Goal: Information Seeking & Learning: Learn about a topic

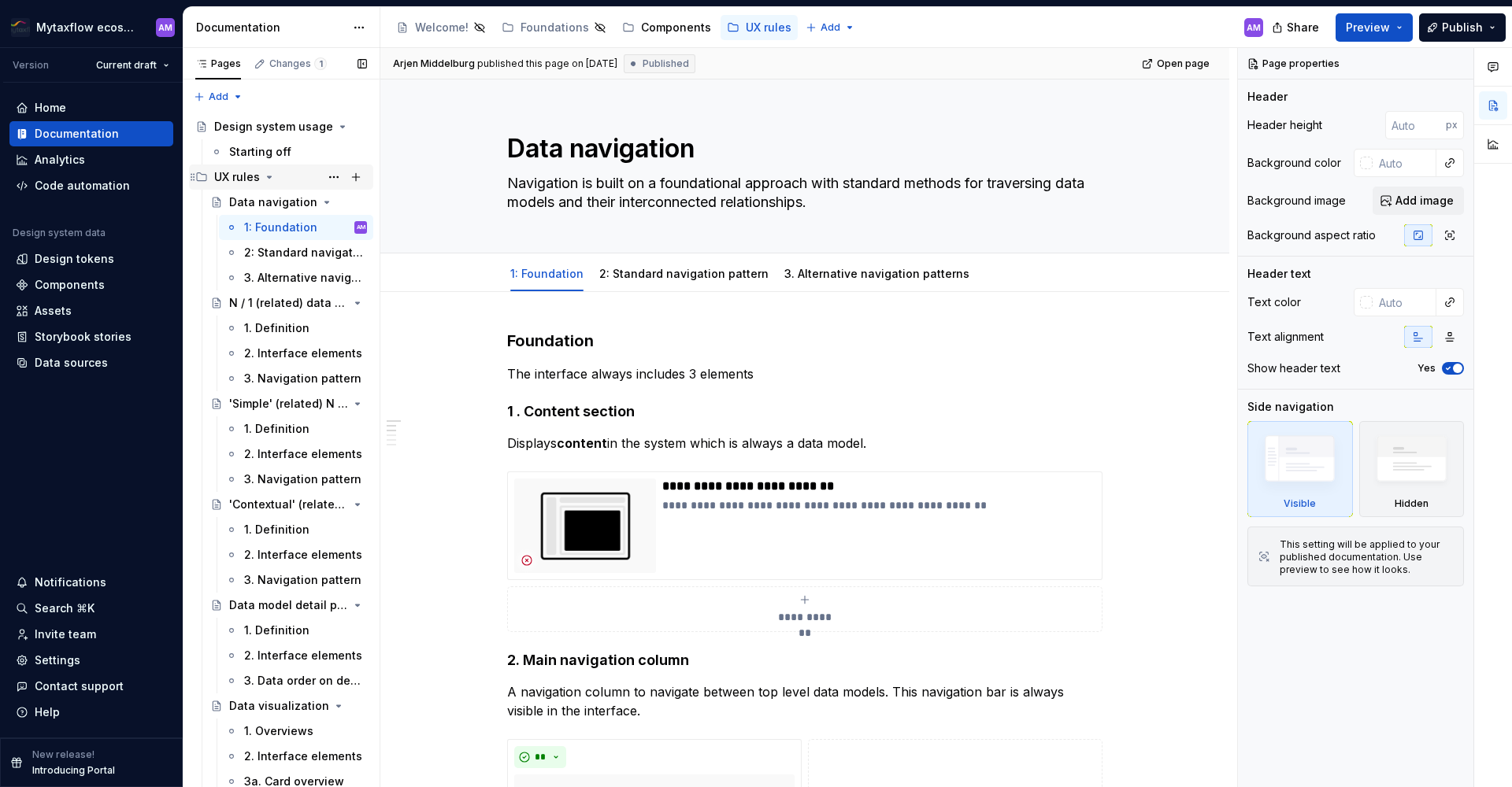
click at [269, 178] on icon "Page tree" at bounding box center [270, 178] width 4 height 2
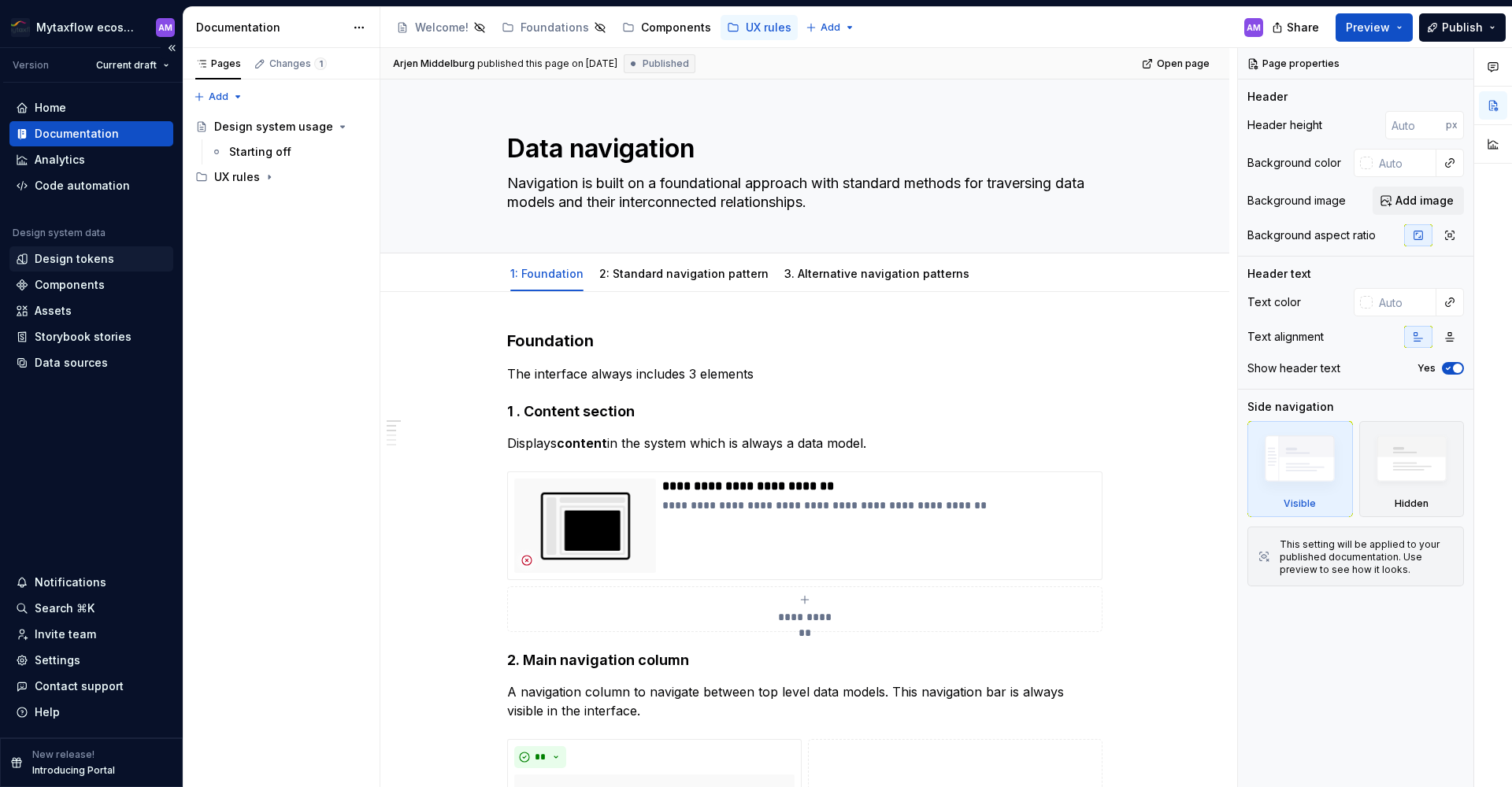
click at [87, 269] on div "Design tokens" at bounding box center [91, 259] width 164 height 26
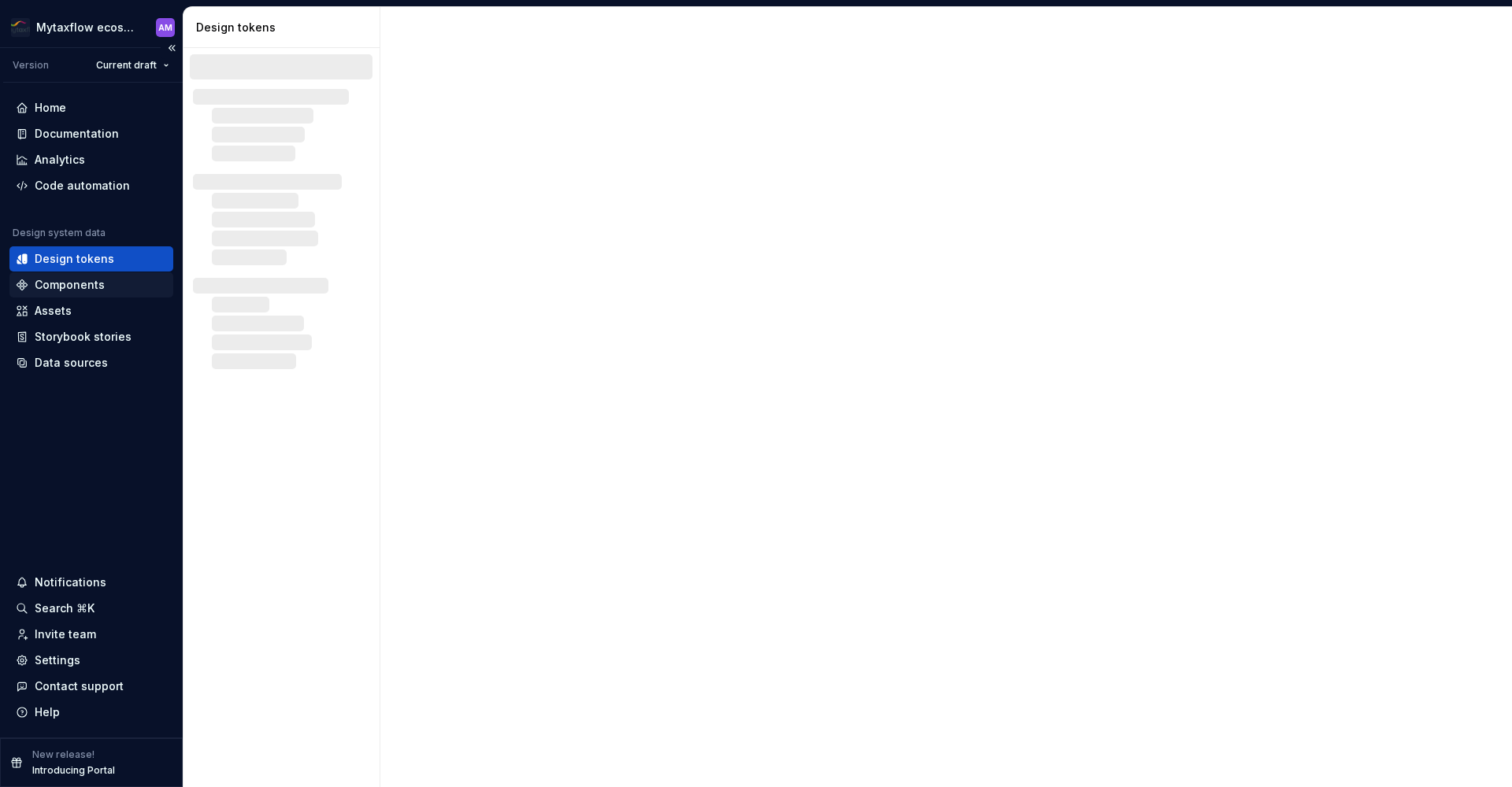
click at [77, 277] on div "Components" at bounding box center [69, 284] width 70 height 15
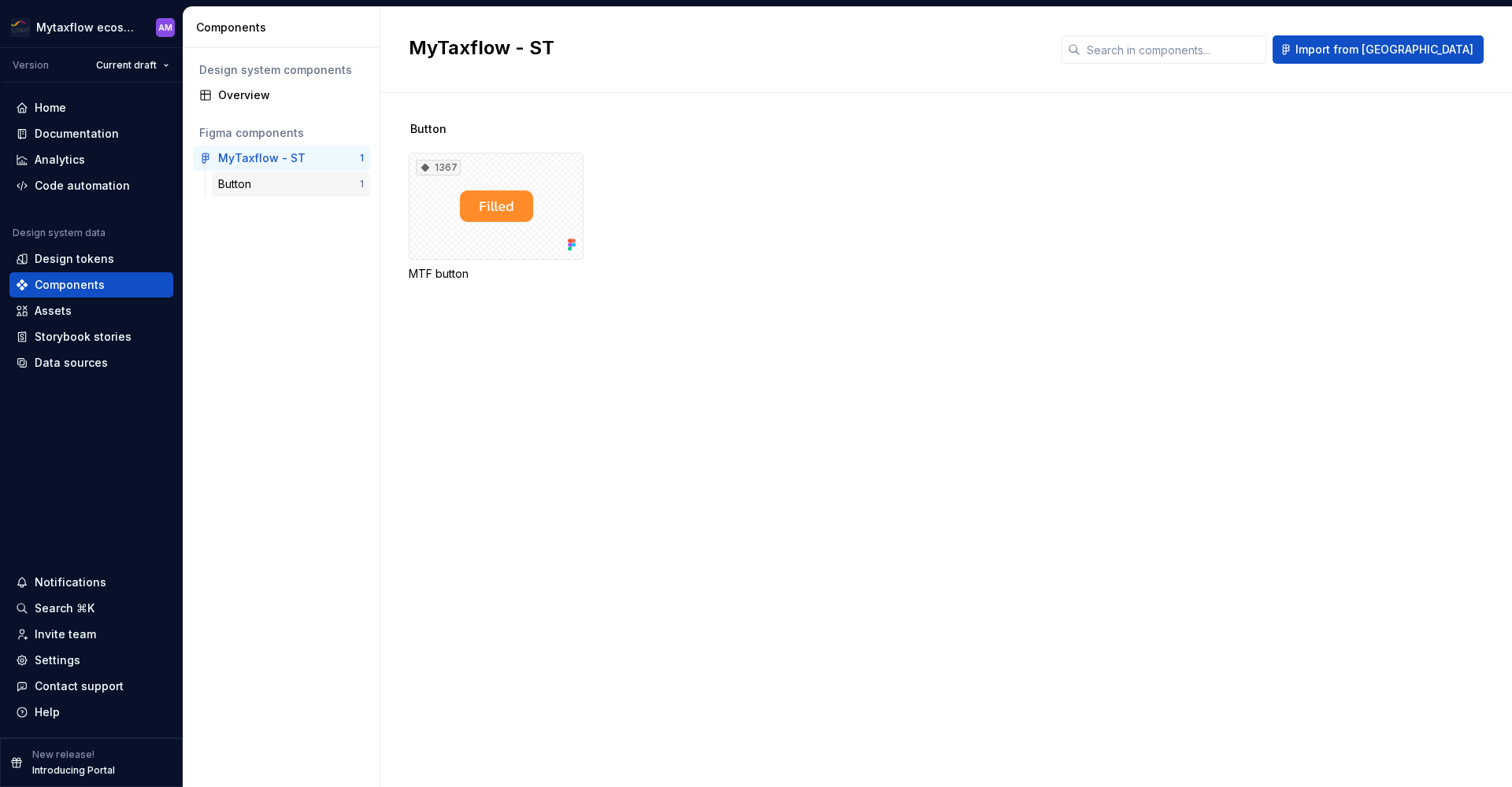
click at [252, 183] on div "Button" at bounding box center [237, 184] width 39 height 15
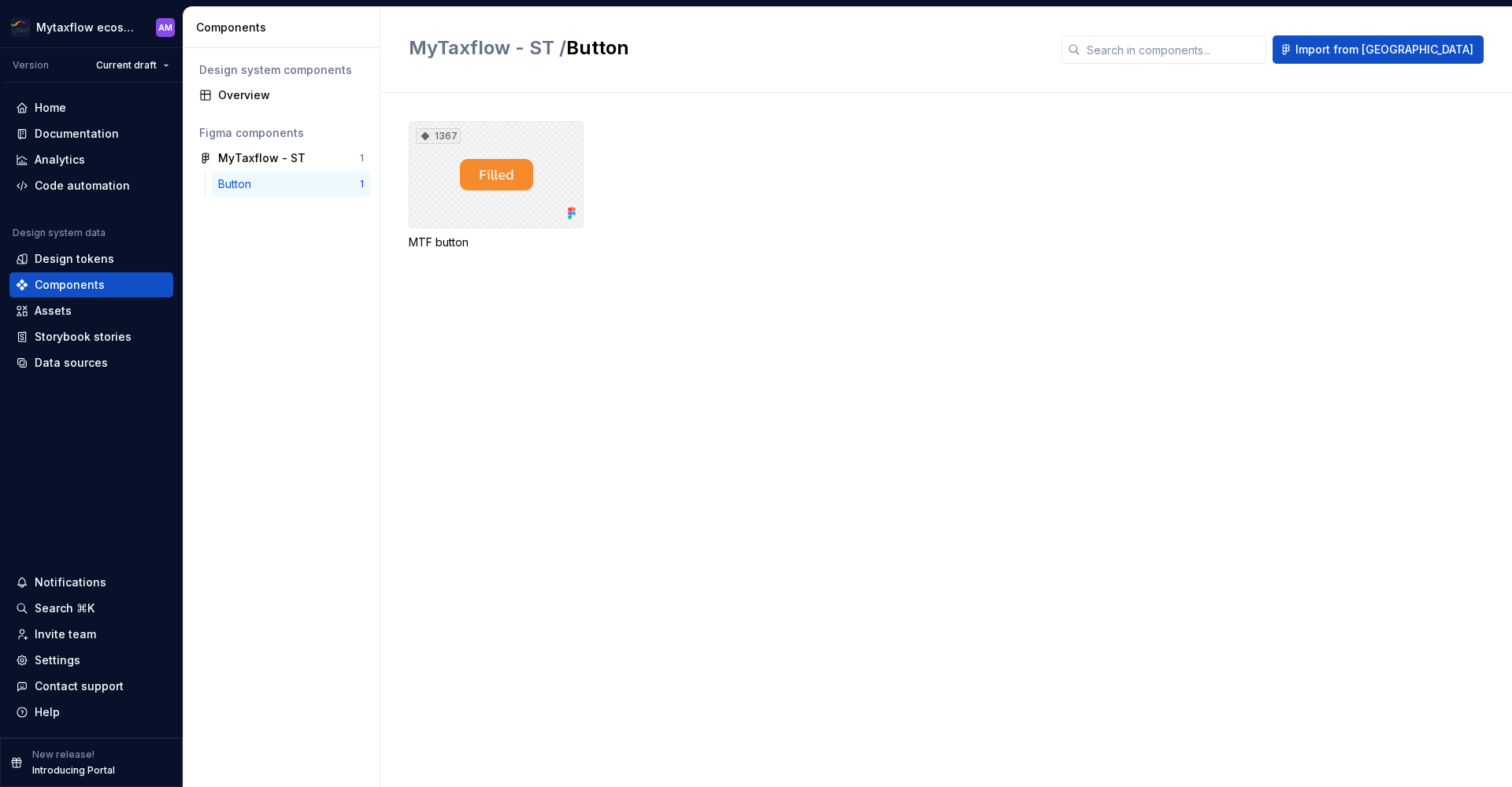
click at [487, 190] on div "1367" at bounding box center [497, 175] width 175 height 107
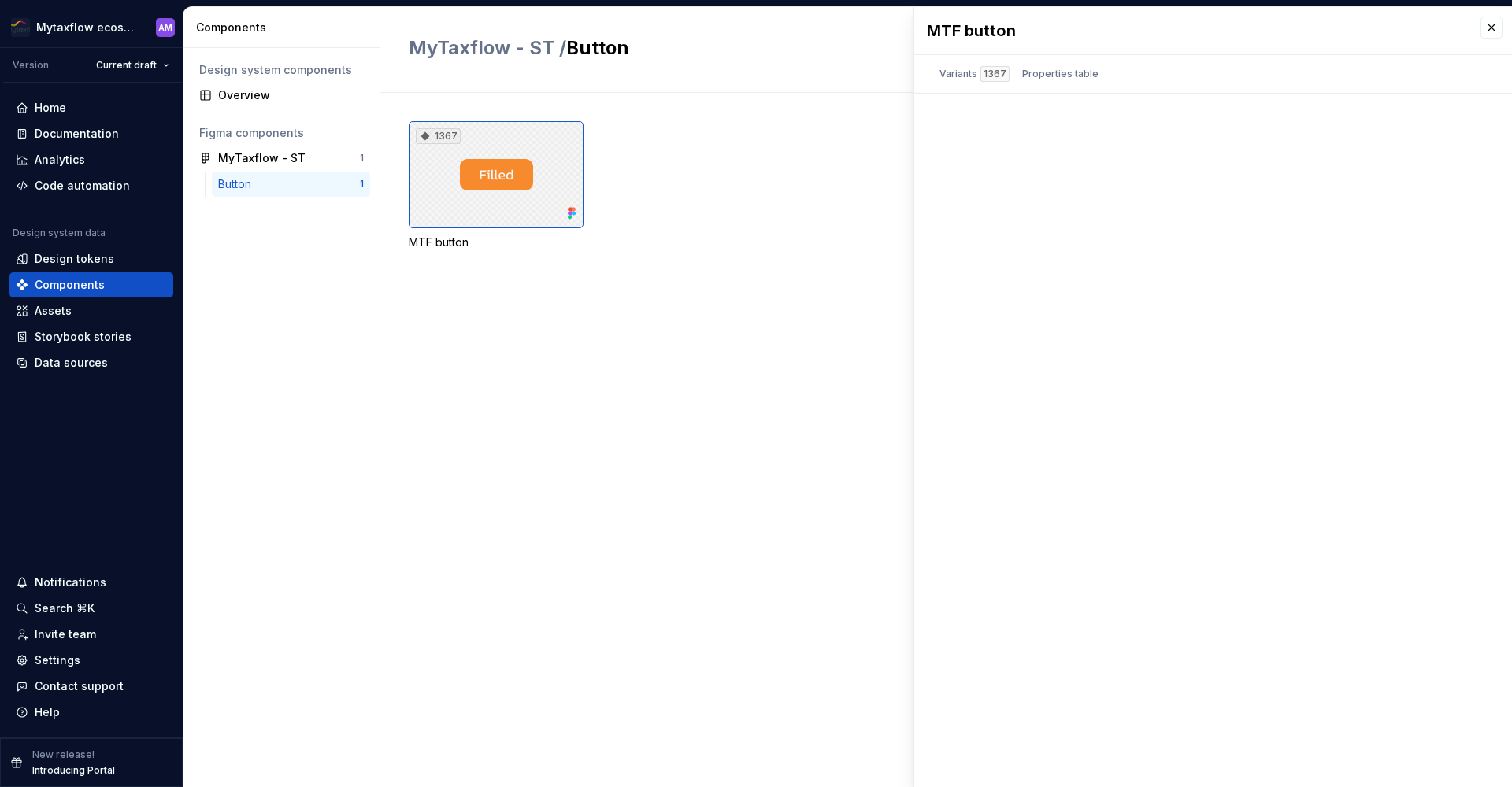
click at [487, 190] on div "1367" at bounding box center [497, 175] width 175 height 107
drag, startPoint x: 487, startPoint y: 190, endPoint x: 206, endPoint y: 264, distance: 290.6
click at [488, 190] on div "1367" at bounding box center [497, 175] width 175 height 107
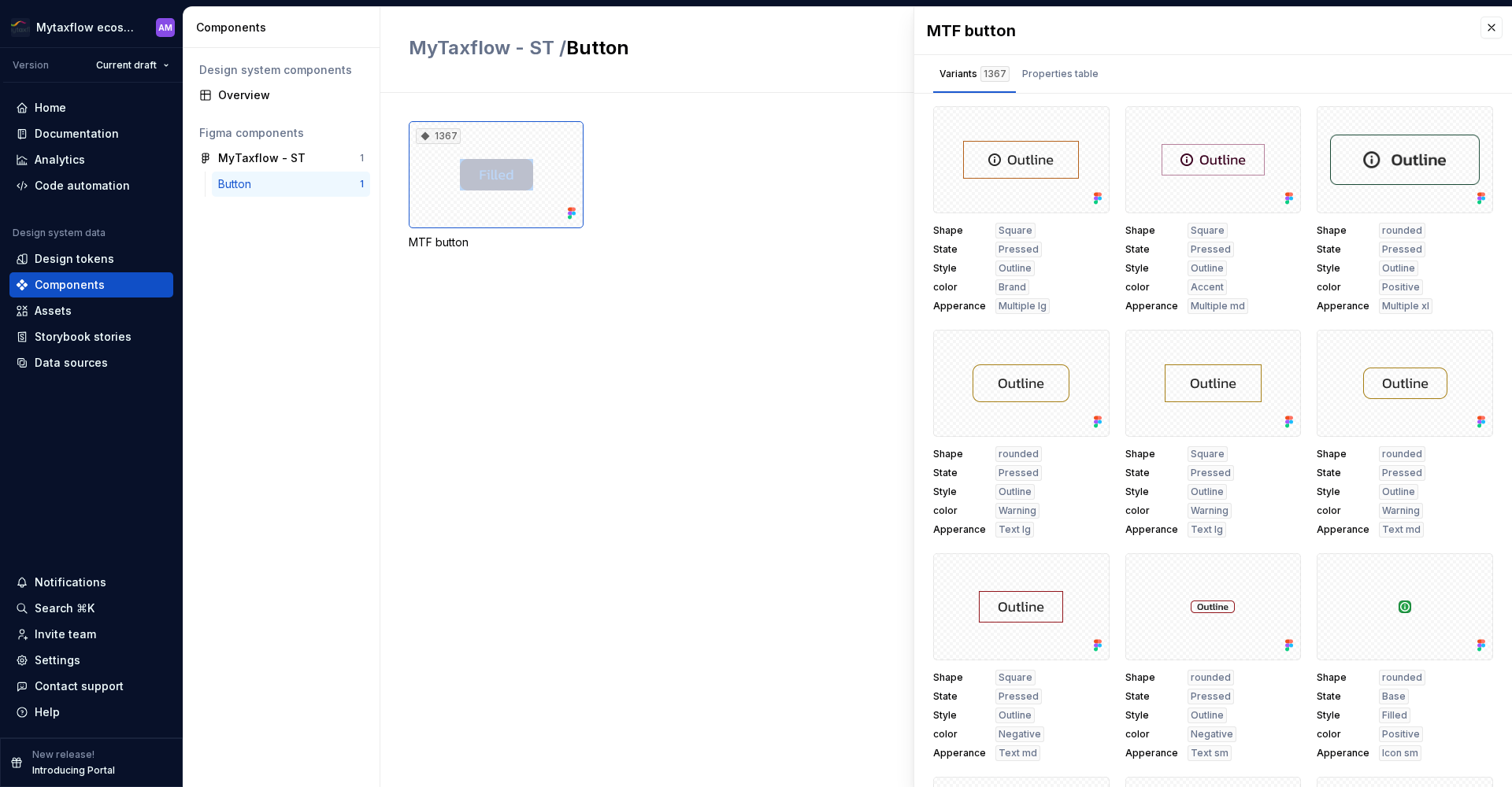
click at [251, 185] on div "Button" at bounding box center [237, 184] width 39 height 15
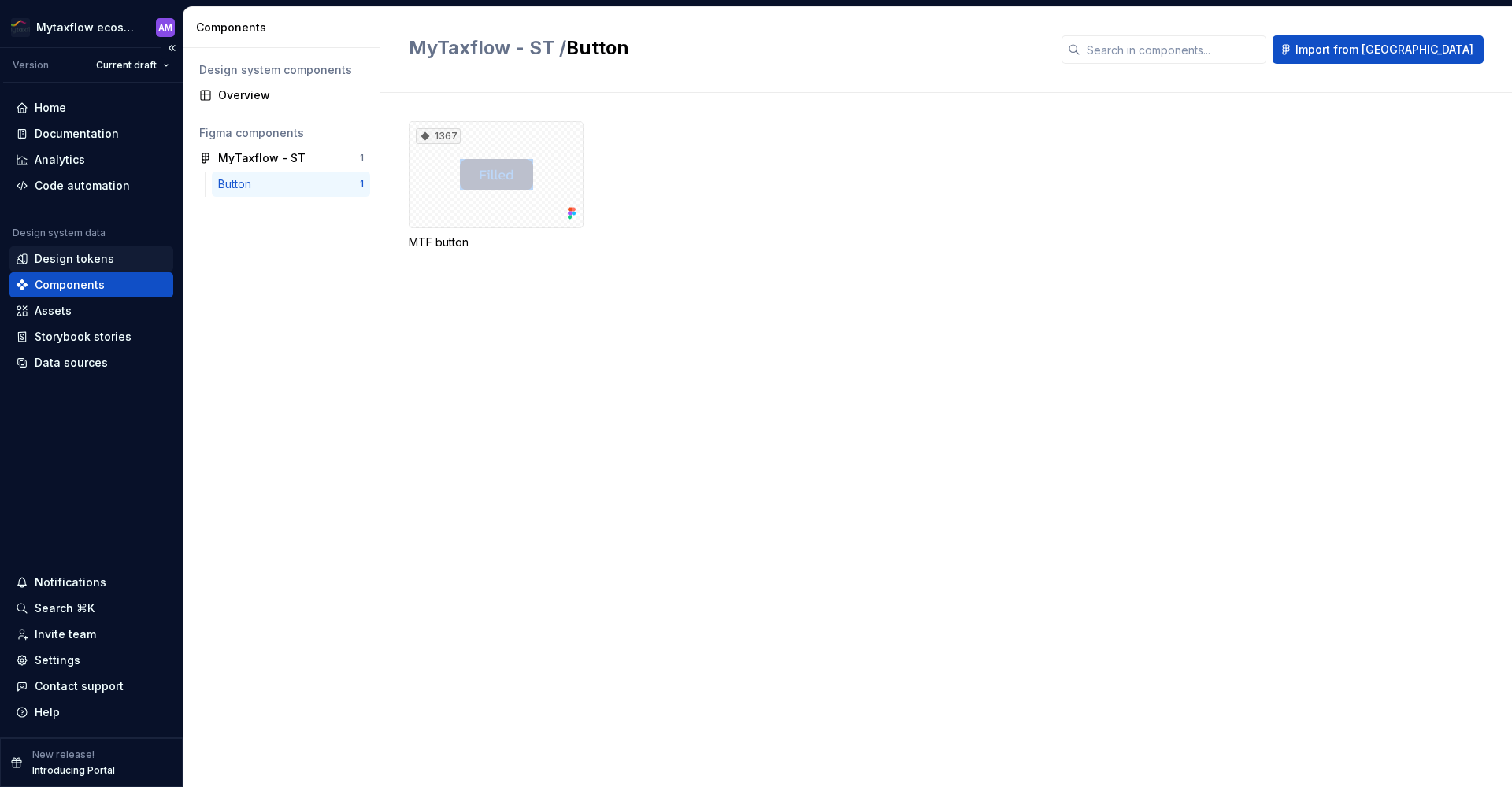
click at [62, 253] on div "Design tokens" at bounding box center [74, 259] width 79 height 15
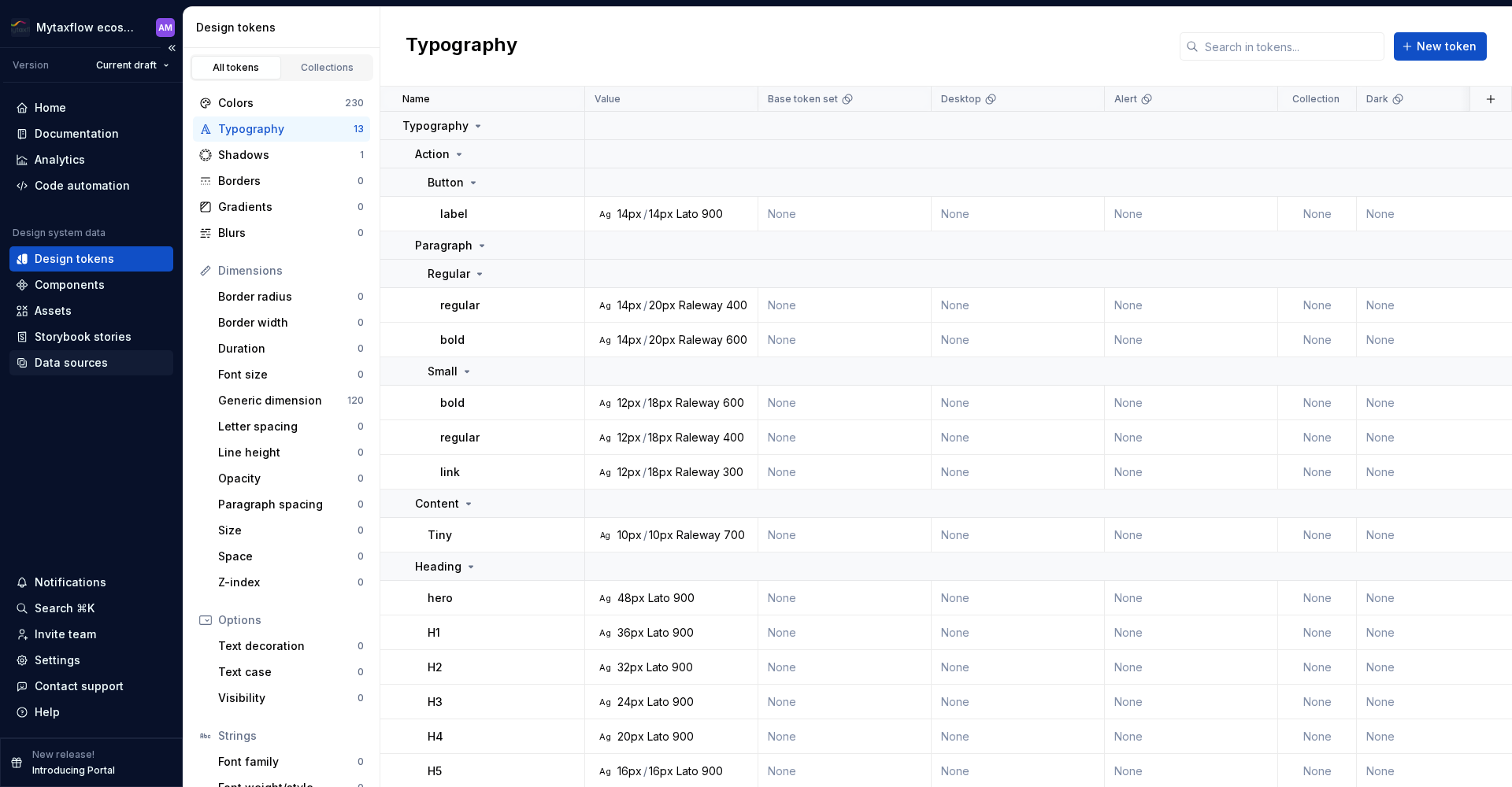
click at [71, 363] on div "Data sources" at bounding box center [71, 363] width 73 height 15
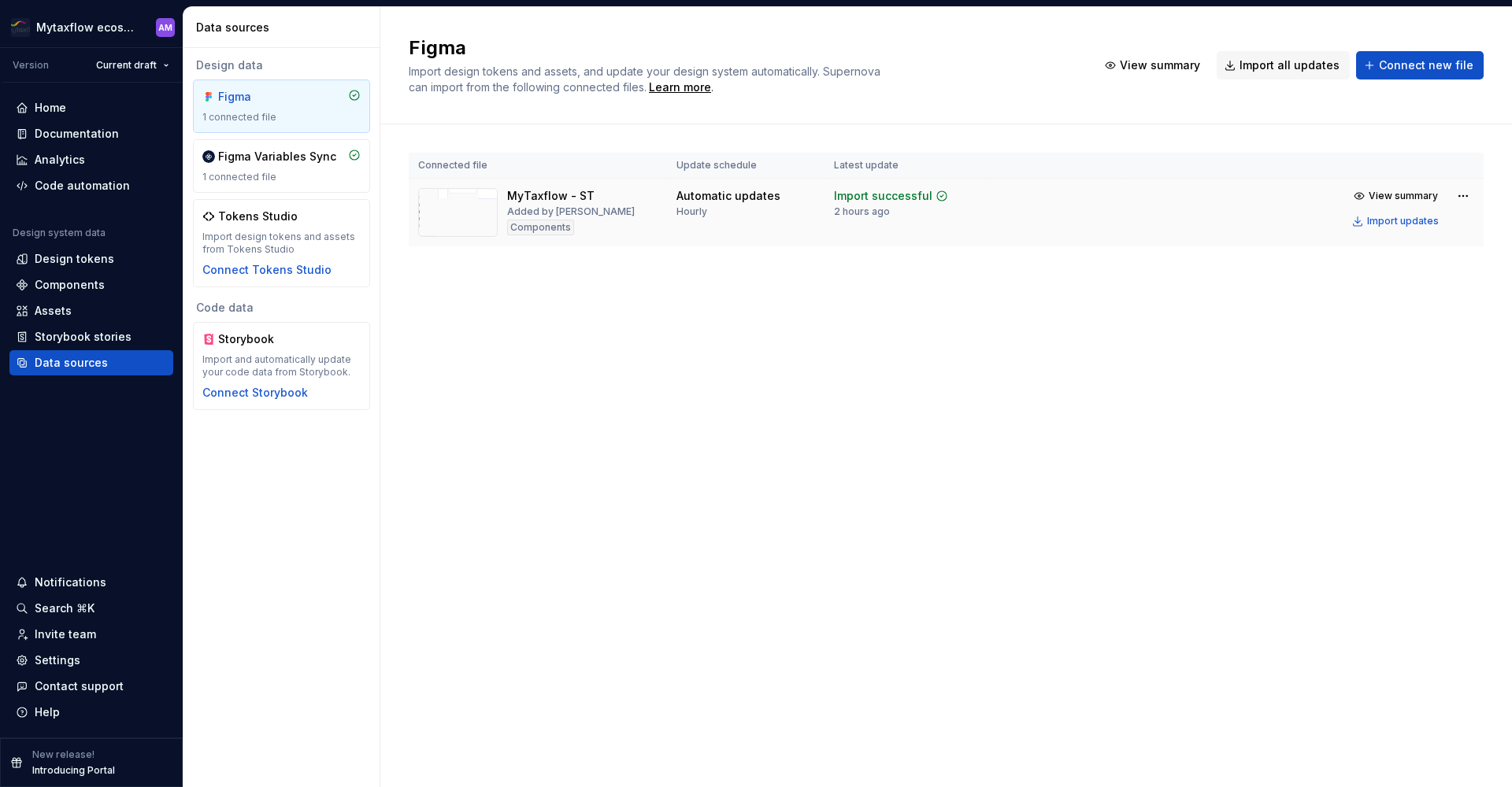
click at [633, 207] on div "MyTaxflow - ST Added by [PERSON_NAME] Components" at bounding box center [538, 213] width 240 height 49
click at [1411, 220] on div "Import updates" at bounding box center [1403, 221] width 72 height 13
click at [258, 173] on div "1 connected file" at bounding box center [282, 178] width 159 height 13
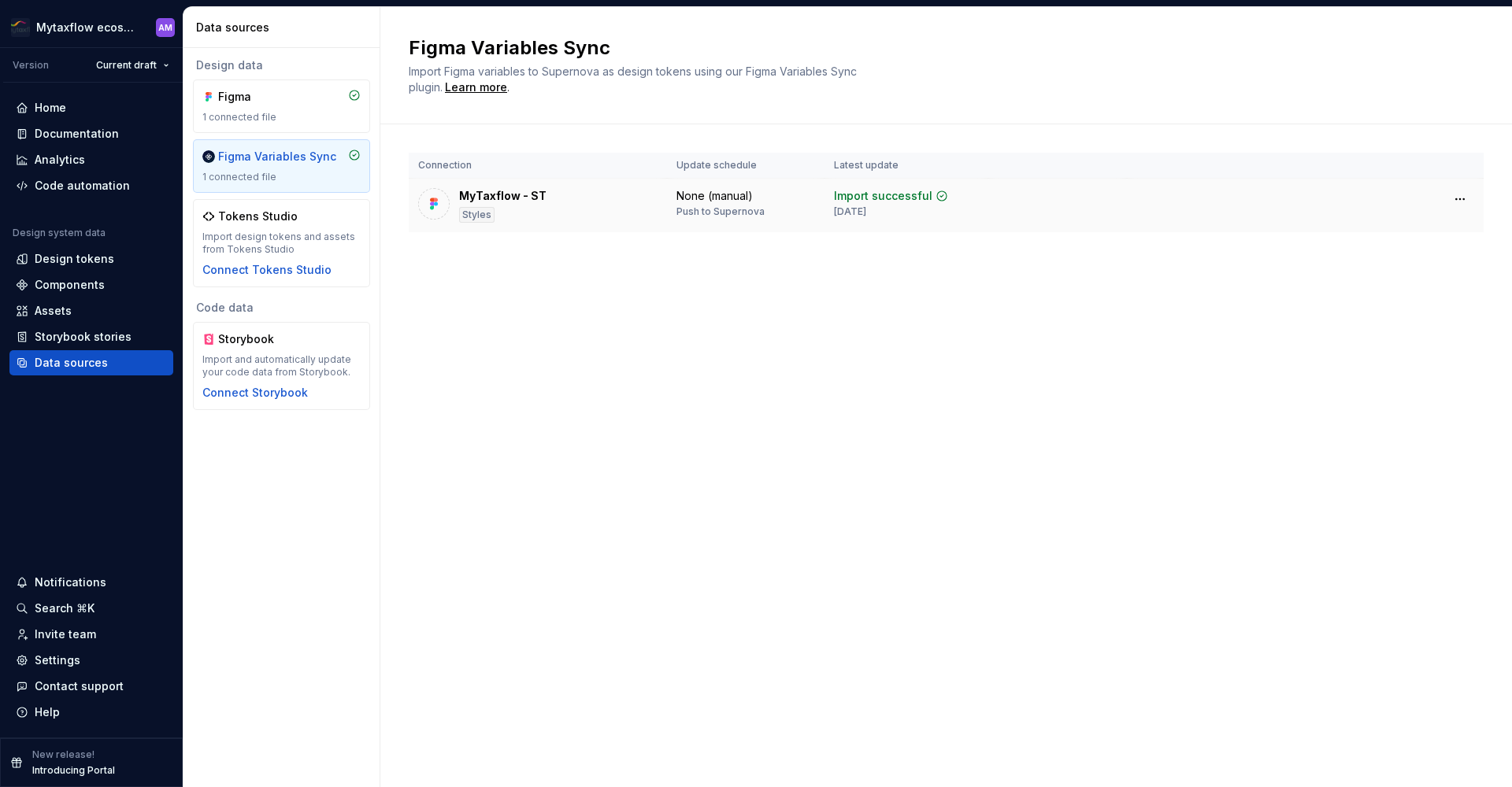
click at [509, 199] on div "MyTaxflow - ST" at bounding box center [503, 196] width 87 height 15
click at [1454, 197] on html "Mytaxflow ecosystem AM Version Current draft Home Documentation Analytics Code …" at bounding box center [756, 394] width 1512 height 787
click at [1106, 222] on html "Mytaxflow ecosystem AM Version Current draft Home Documentation Analytics Code …" at bounding box center [756, 394] width 1512 height 787
click at [623, 192] on div "MyTaxflow - ST Styles" at bounding box center [538, 206] width 240 height 35
click at [749, 195] on div "None (manual)" at bounding box center [715, 196] width 77 height 15
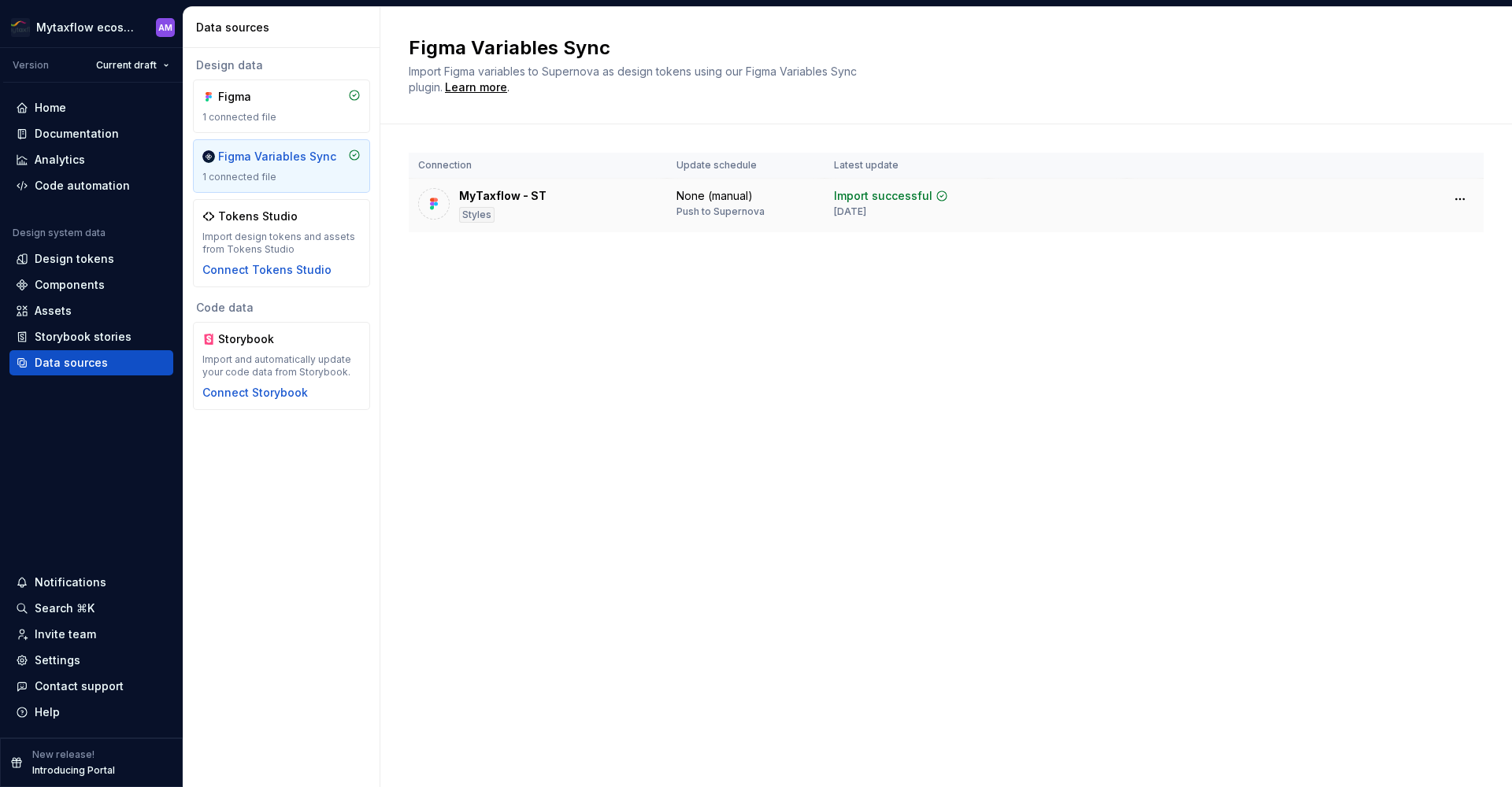
click at [728, 210] on div "Push to Supernova" at bounding box center [720, 212] width 88 height 13
click at [728, 194] on div "None (manual)" at bounding box center [715, 196] width 77 height 15
click at [728, 162] on th "Update schedule" at bounding box center [746, 166] width 158 height 26
click at [720, 205] on div "None (manual) Push to Supernova" at bounding box center [720, 203] width 88 height 30
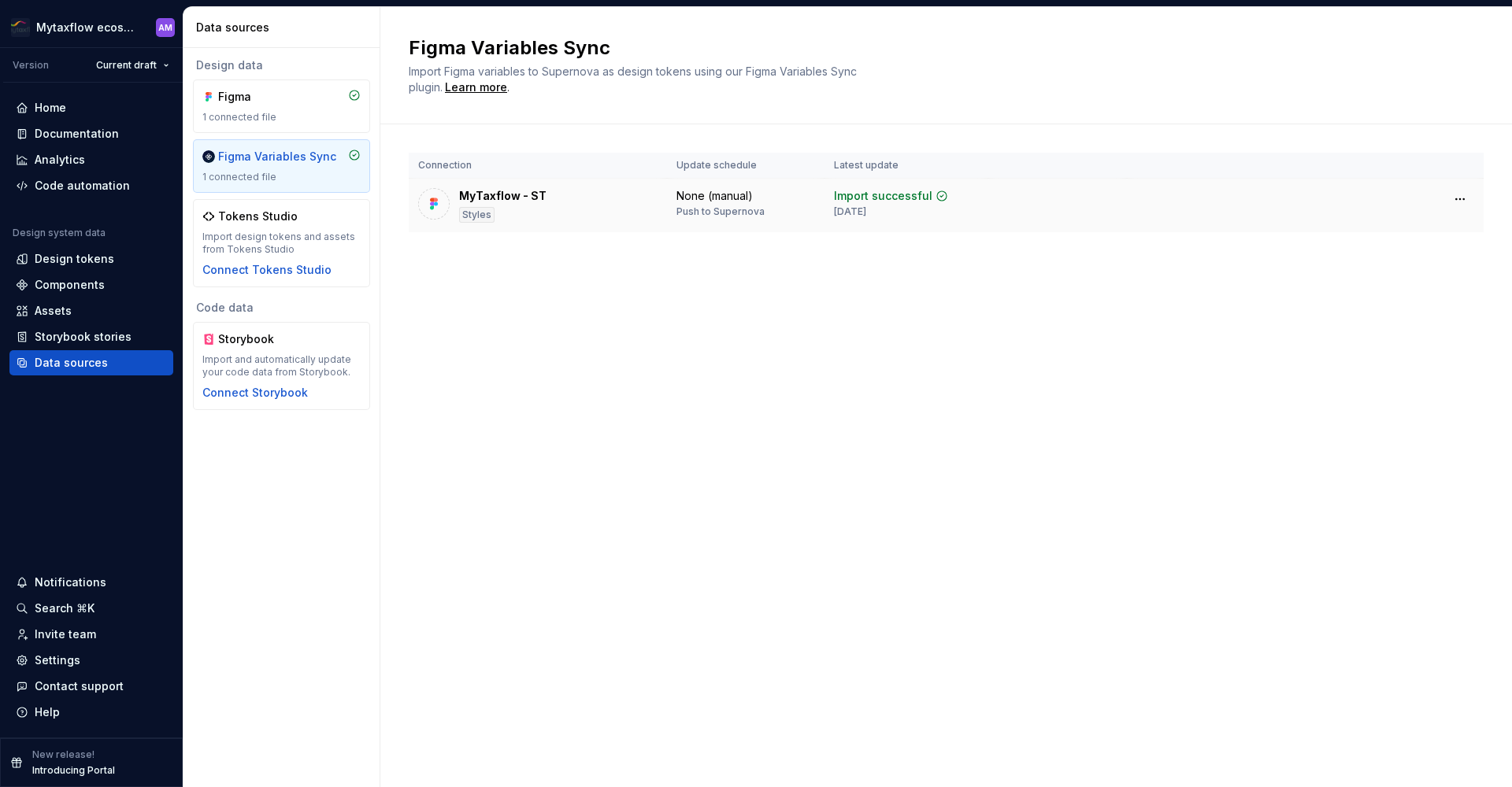
click at [716, 213] on div "Push to Supernova" at bounding box center [720, 212] width 88 height 13
click at [694, 216] on div "Push to Supernova" at bounding box center [720, 212] width 88 height 13
click at [696, 214] on div "Push to Supernova" at bounding box center [720, 212] width 88 height 13
click at [891, 209] on div "Import successful [DATE]" at bounding box center [890, 203] width 114 height 30
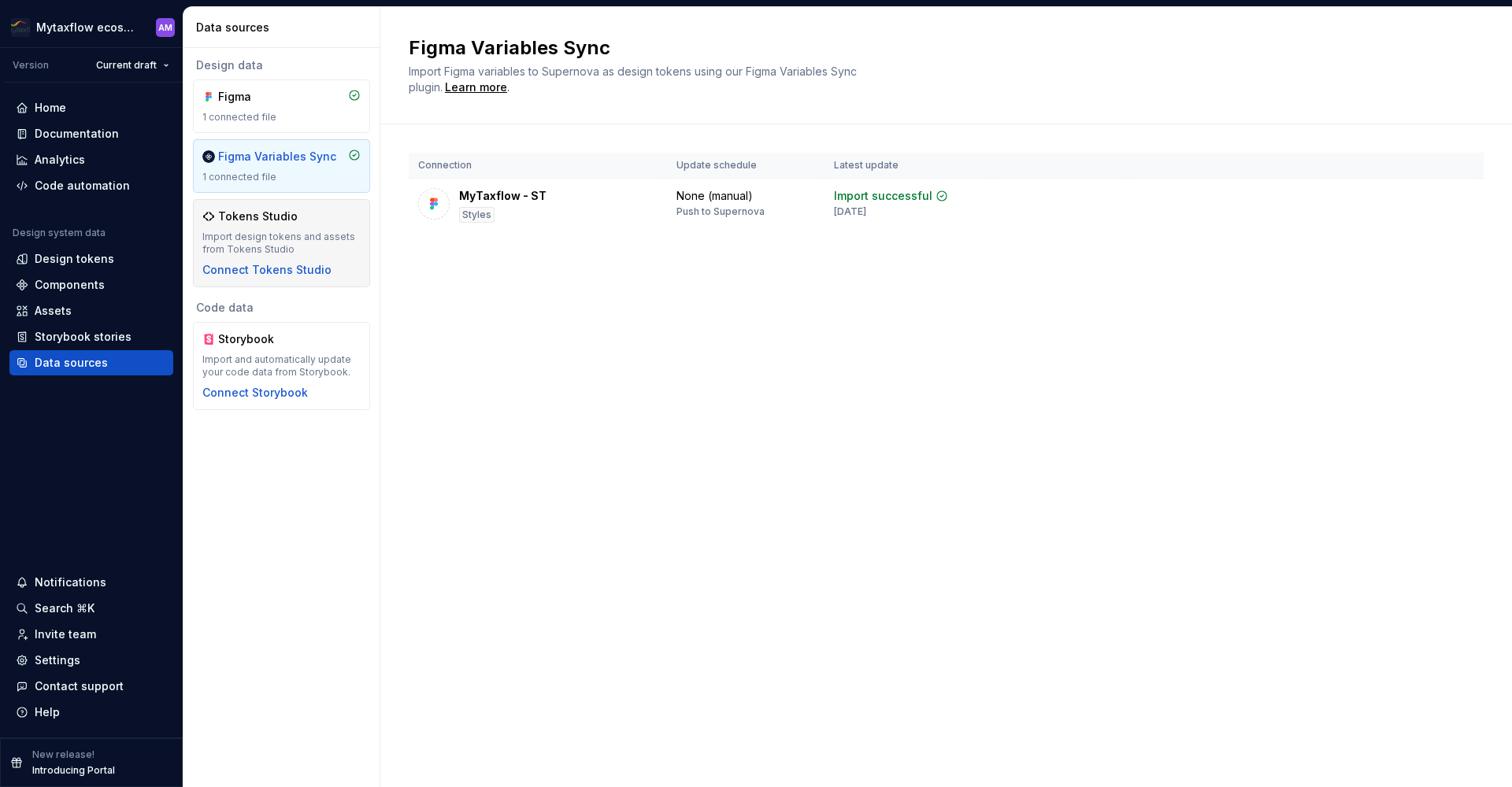
click at [288, 223] on div "Tokens Studio" at bounding box center [257, 216] width 79 height 15
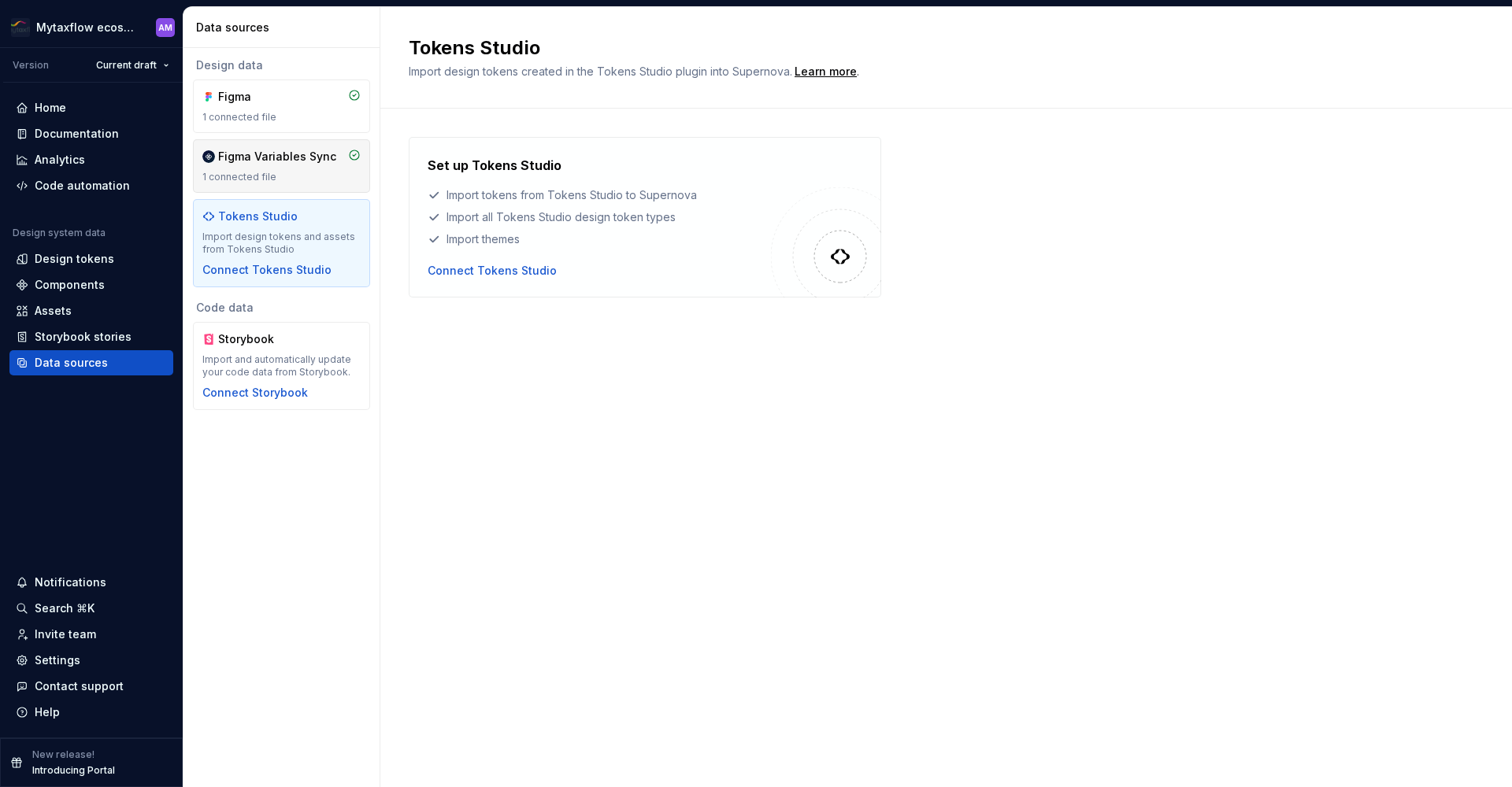
click at [293, 177] on div "1 connected file" at bounding box center [282, 178] width 159 height 13
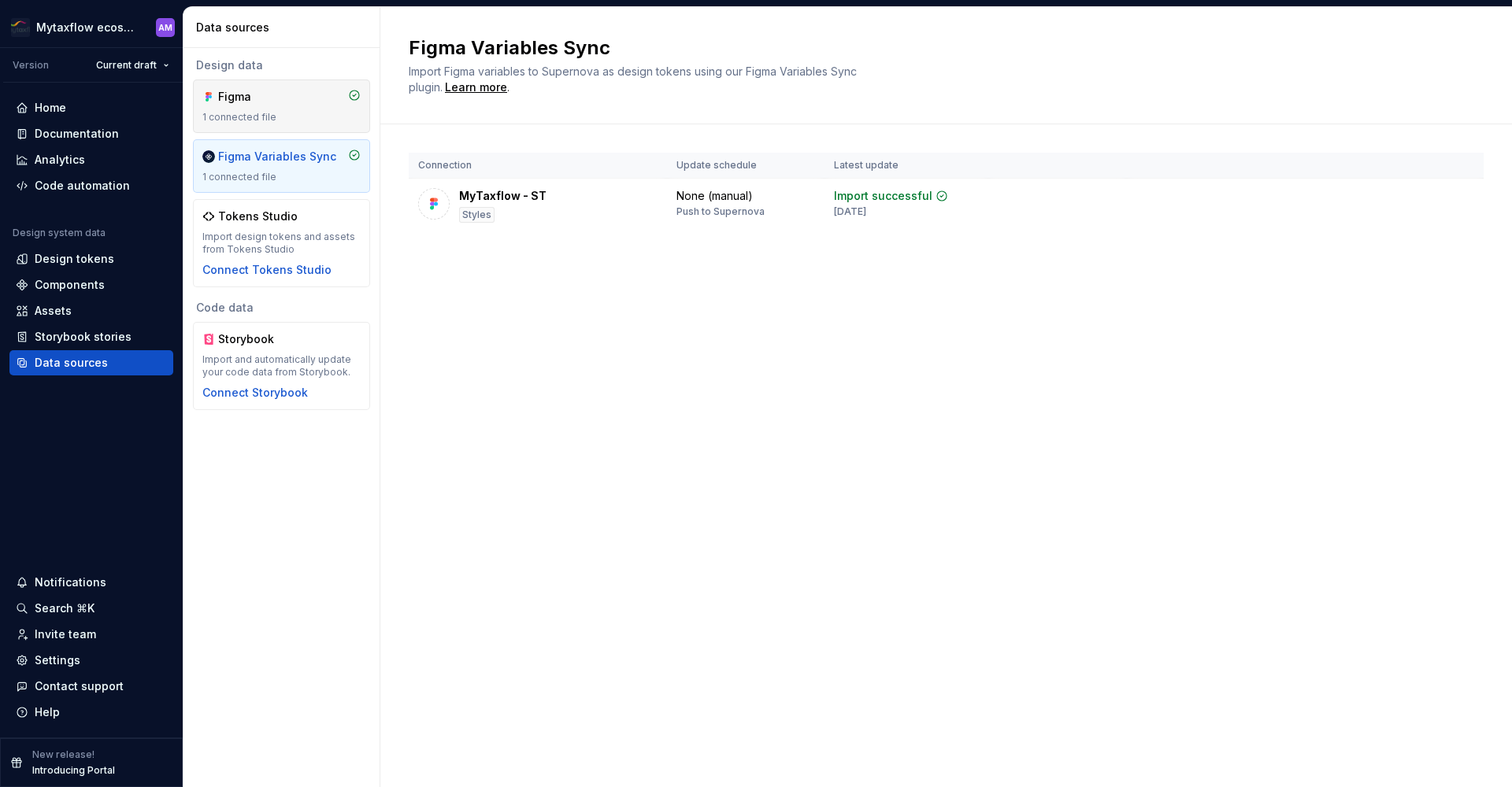
click at [293, 118] on div "1 connected file" at bounding box center [282, 118] width 159 height 13
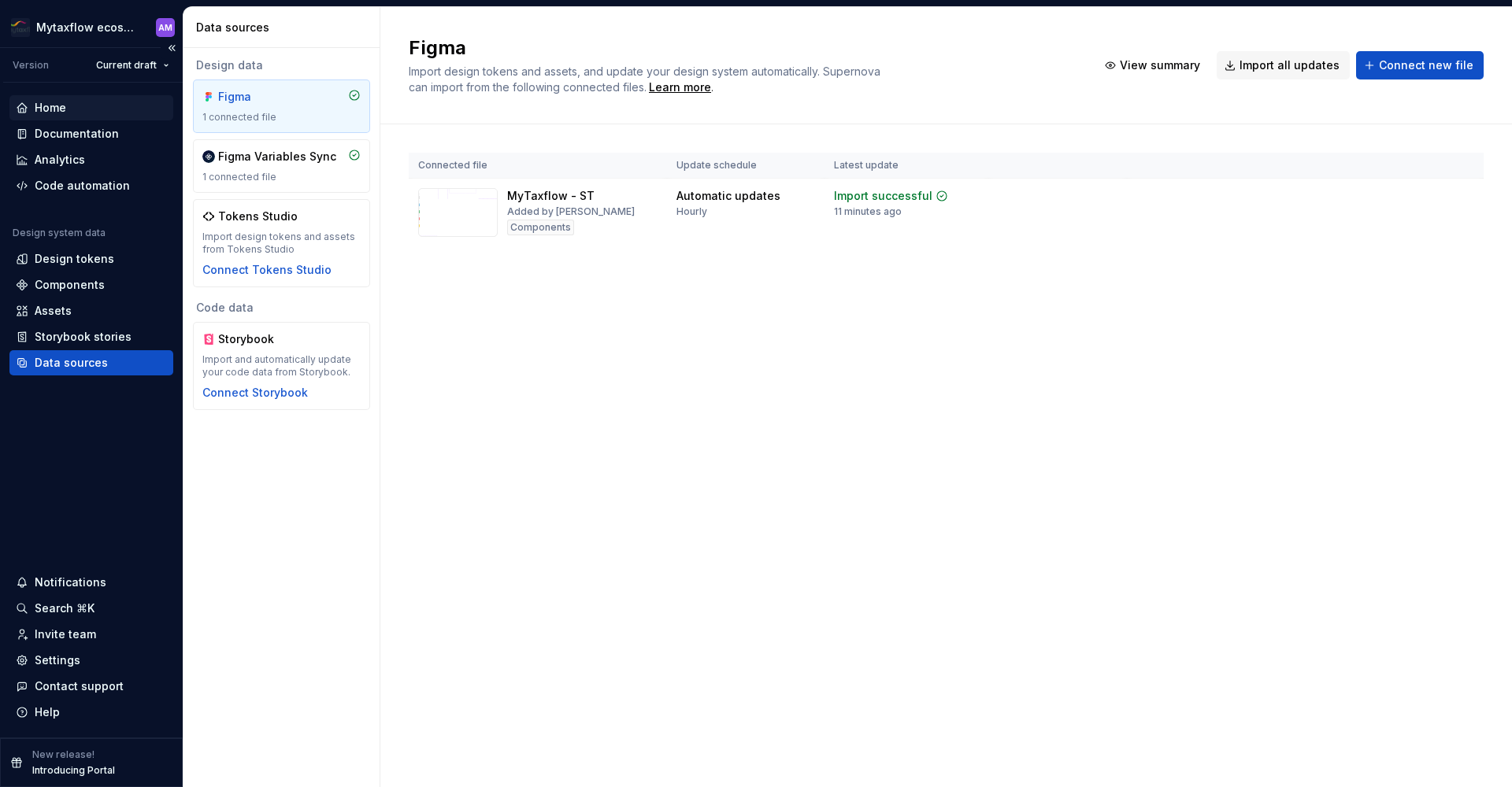
click at [67, 102] on div "Home" at bounding box center [91, 107] width 151 height 15
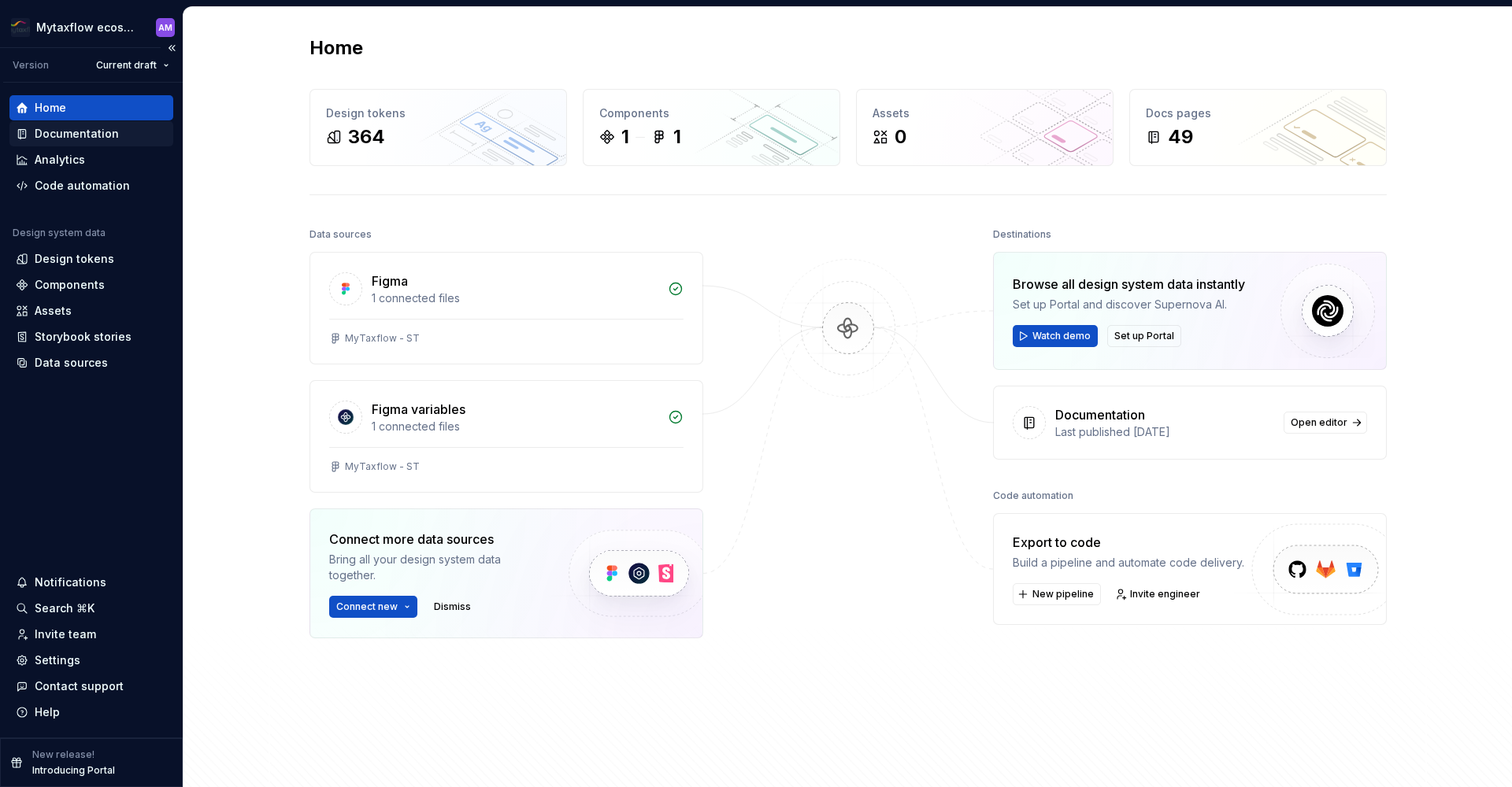
click at [98, 135] on div "Documentation" at bounding box center [77, 133] width 84 height 15
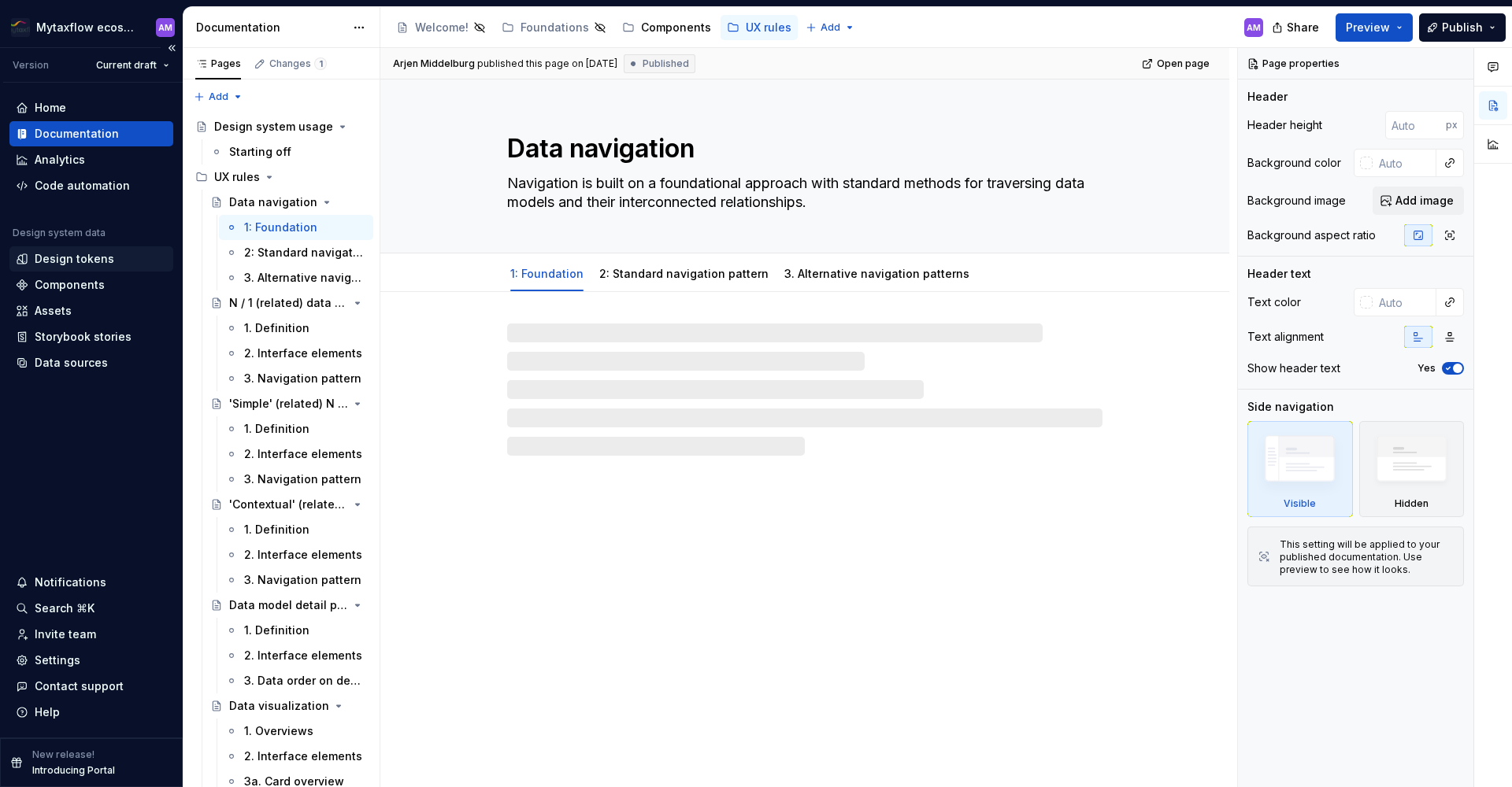
click at [99, 264] on div "Design tokens" at bounding box center [74, 259] width 79 height 15
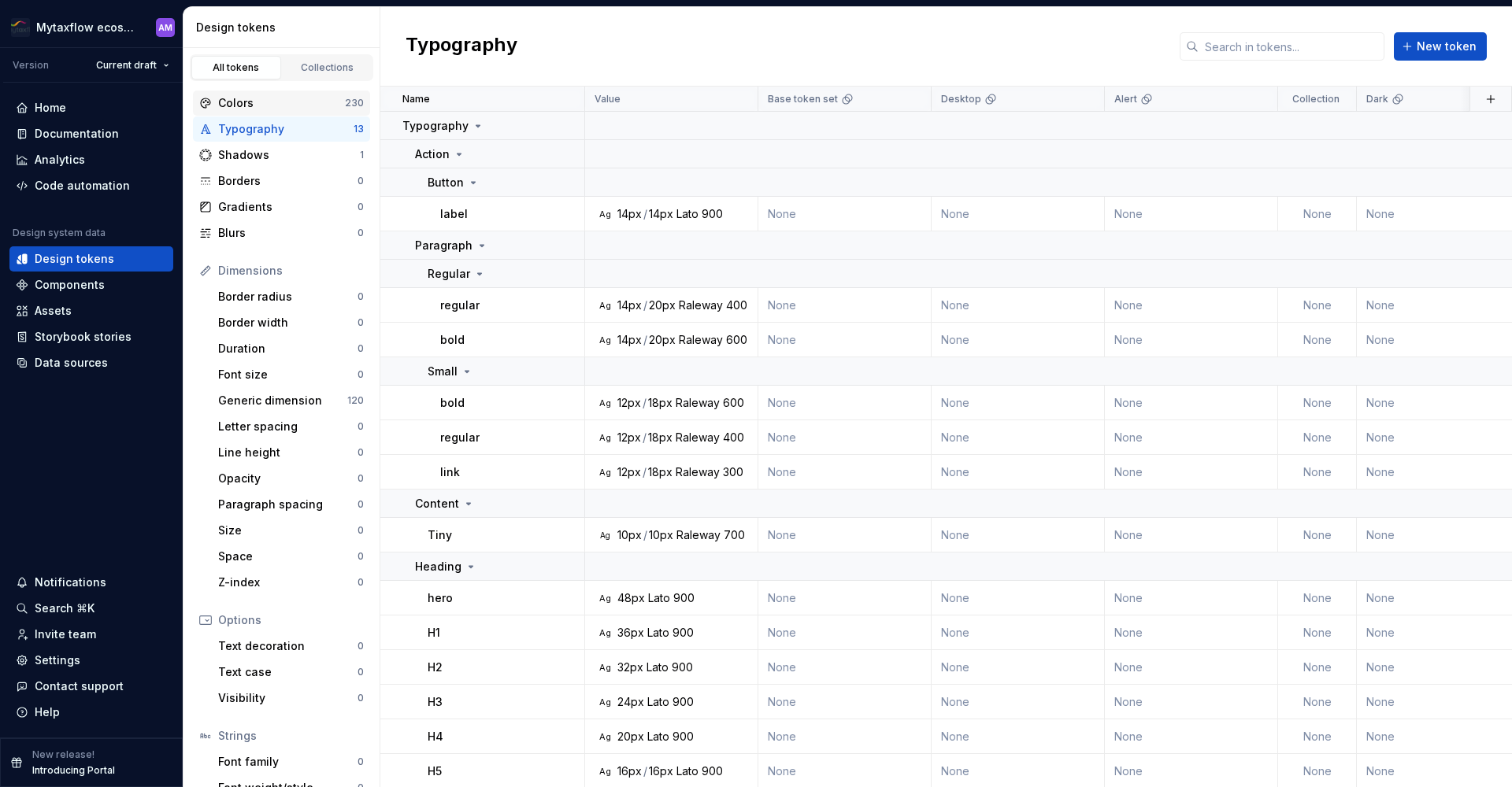
click at [284, 104] on div "Colors" at bounding box center [281, 103] width 127 height 15
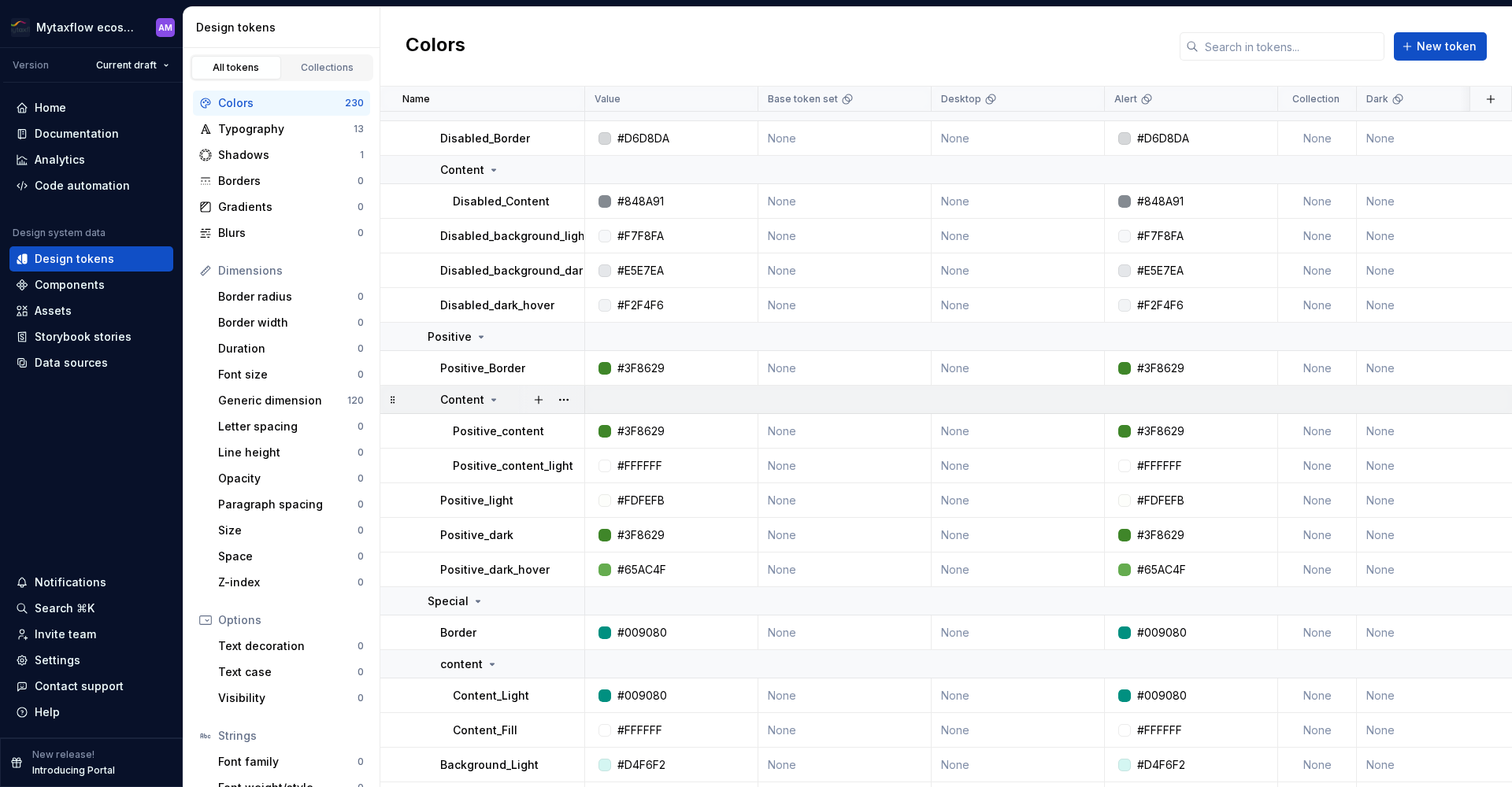
scroll to position [8802, 0]
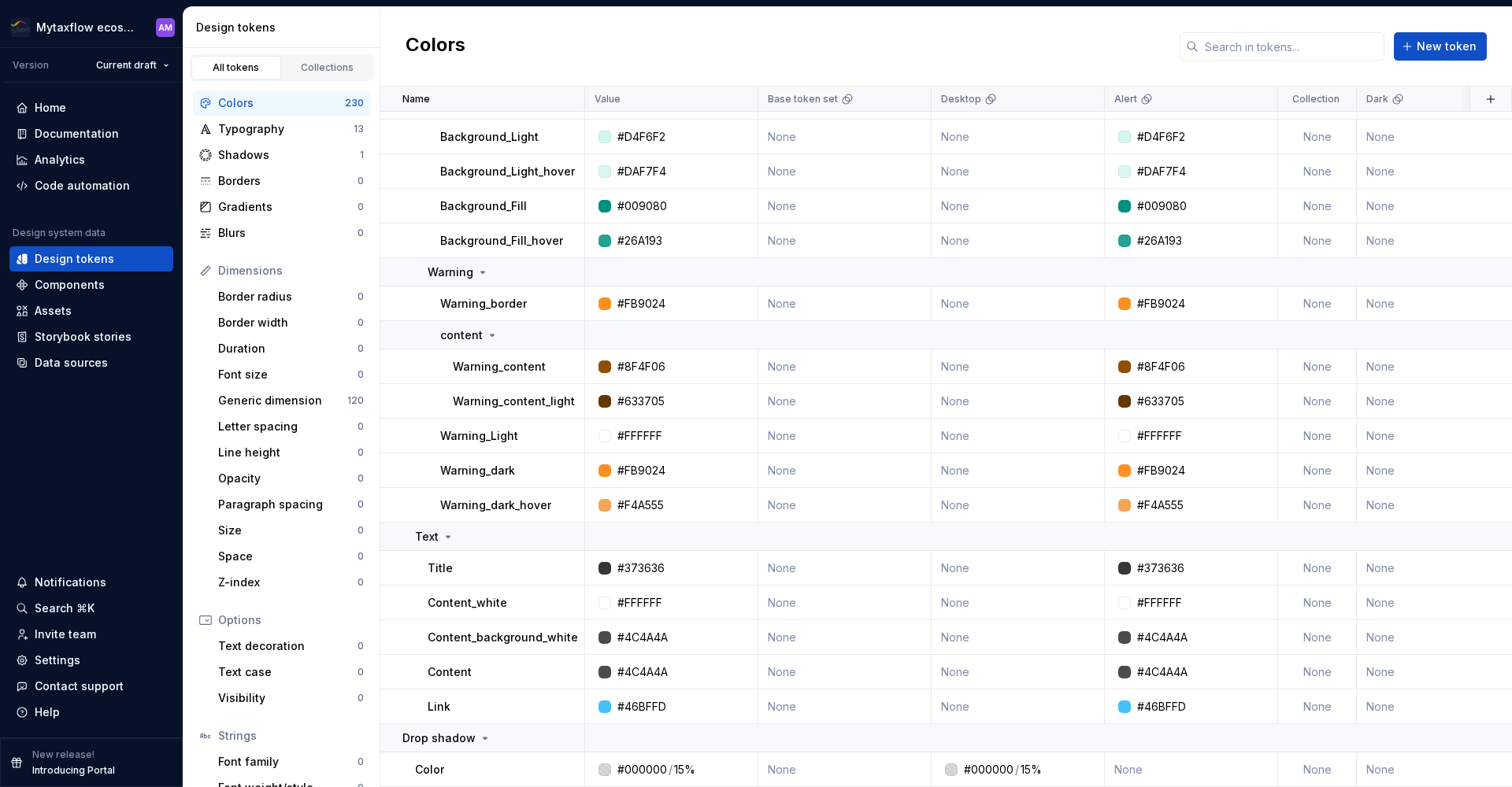
click at [339, 55] on div "All tokens Collections" at bounding box center [281, 67] width 183 height 26
click at [337, 57] on link "Collections" at bounding box center [327, 67] width 90 height 24
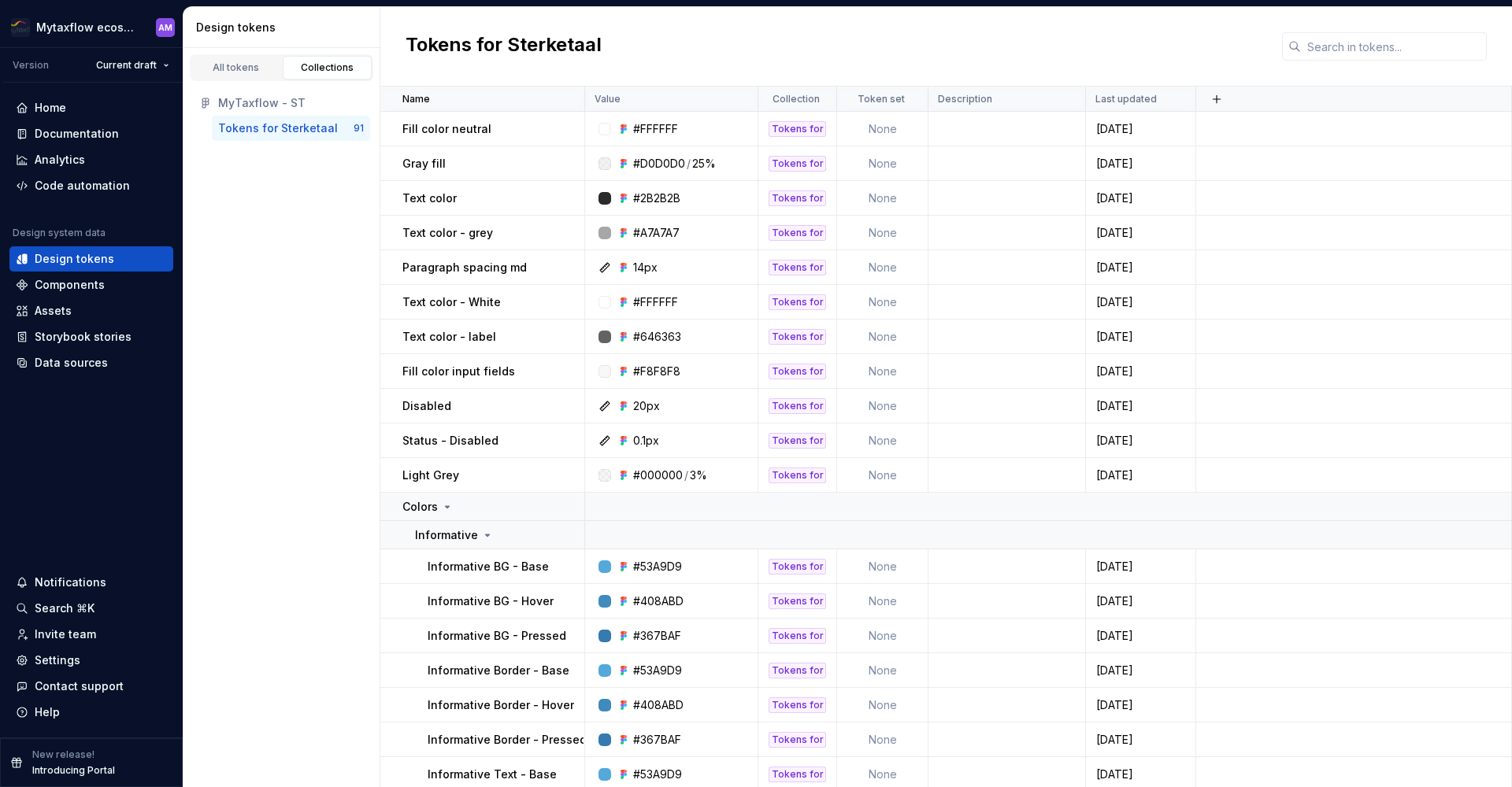
click at [312, 121] on div "Tokens for Sterketaal" at bounding box center [277, 128] width 119 height 15
click at [253, 73] on div "All tokens" at bounding box center [236, 67] width 78 height 13
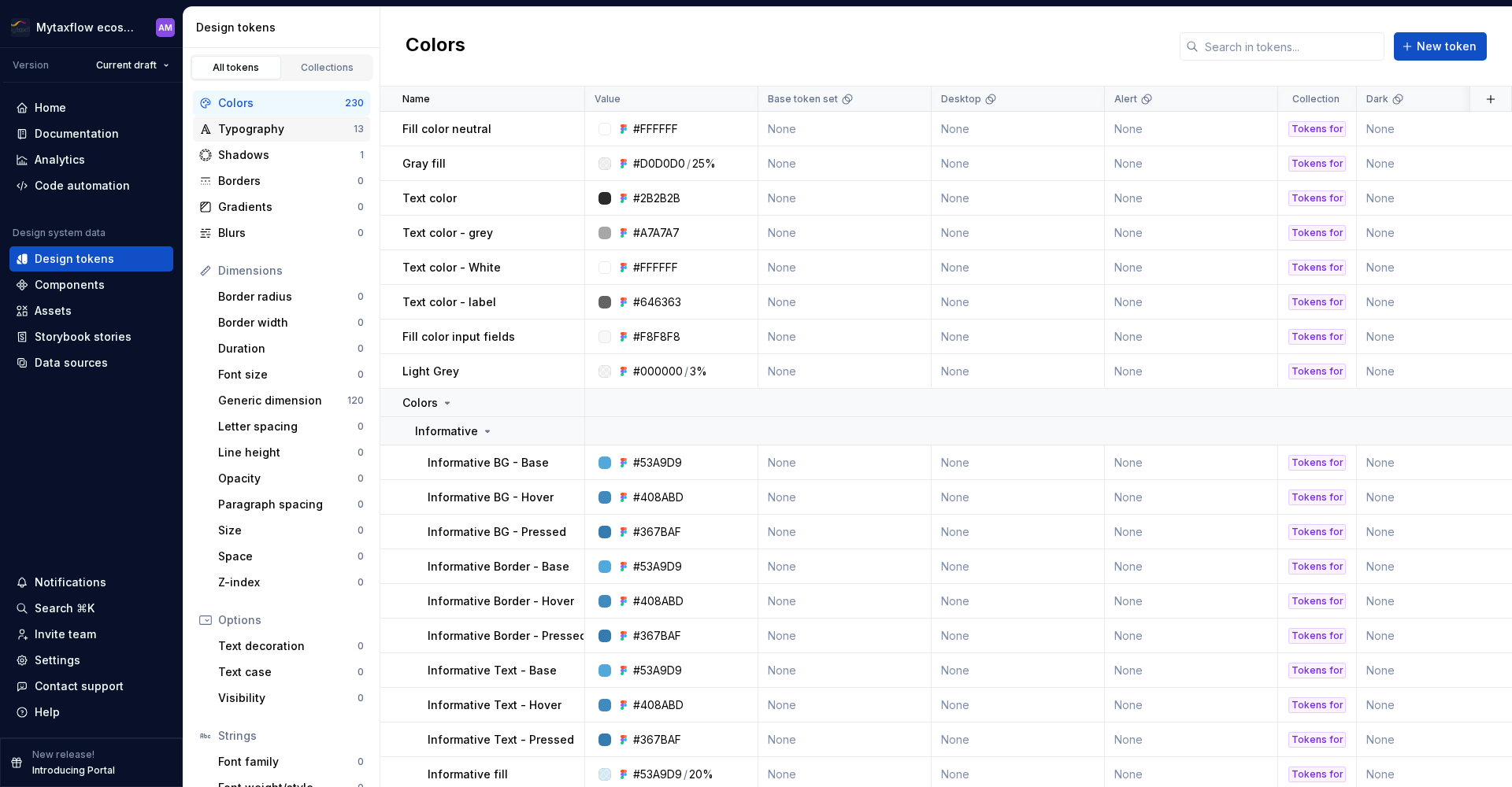
click at [286, 122] on div "Typography" at bounding box center [285, 128] width 136 height 15
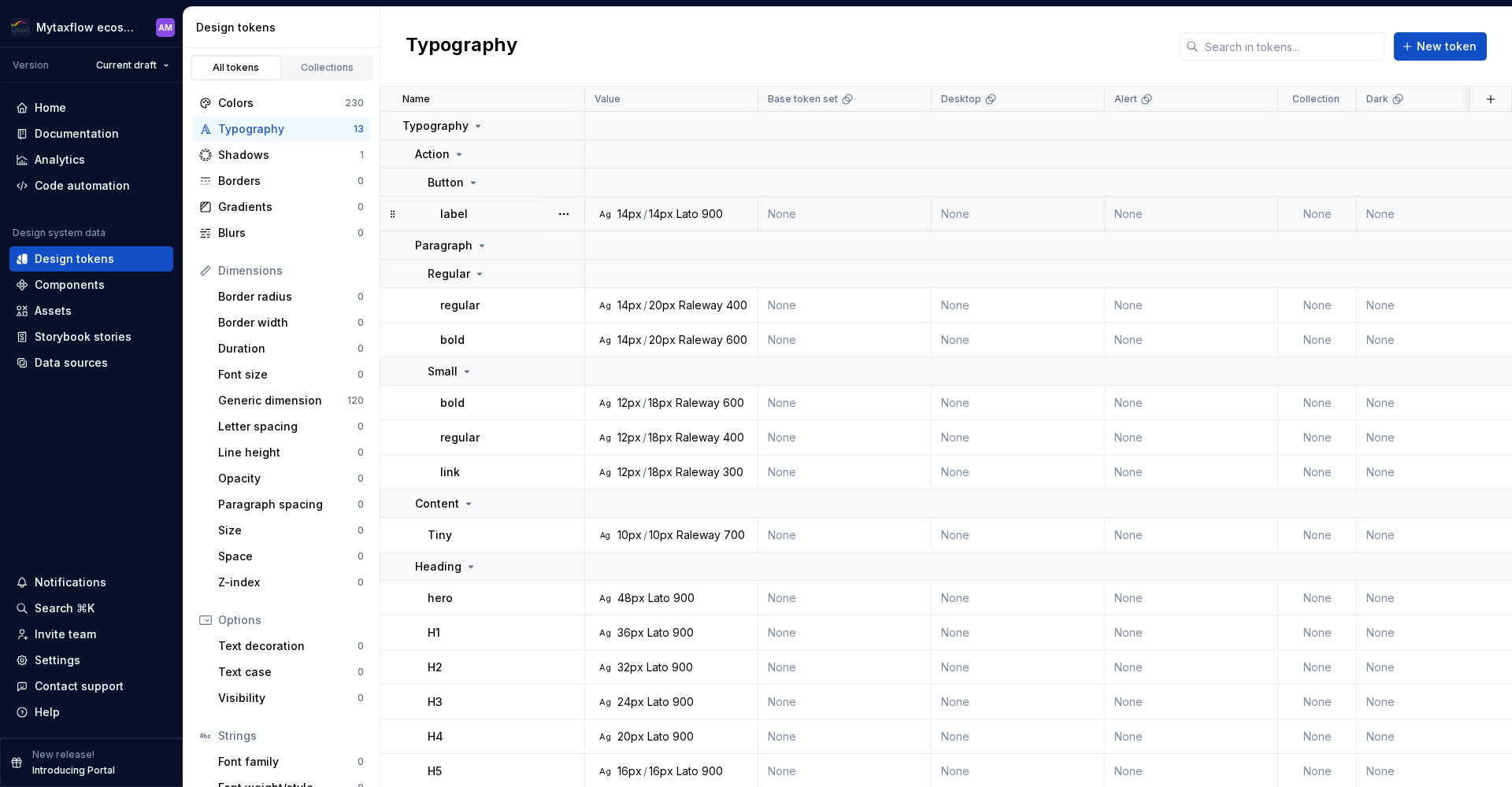
click at [658, 215] on div "14px" at bounding box center [661, 213] width 25 height 15
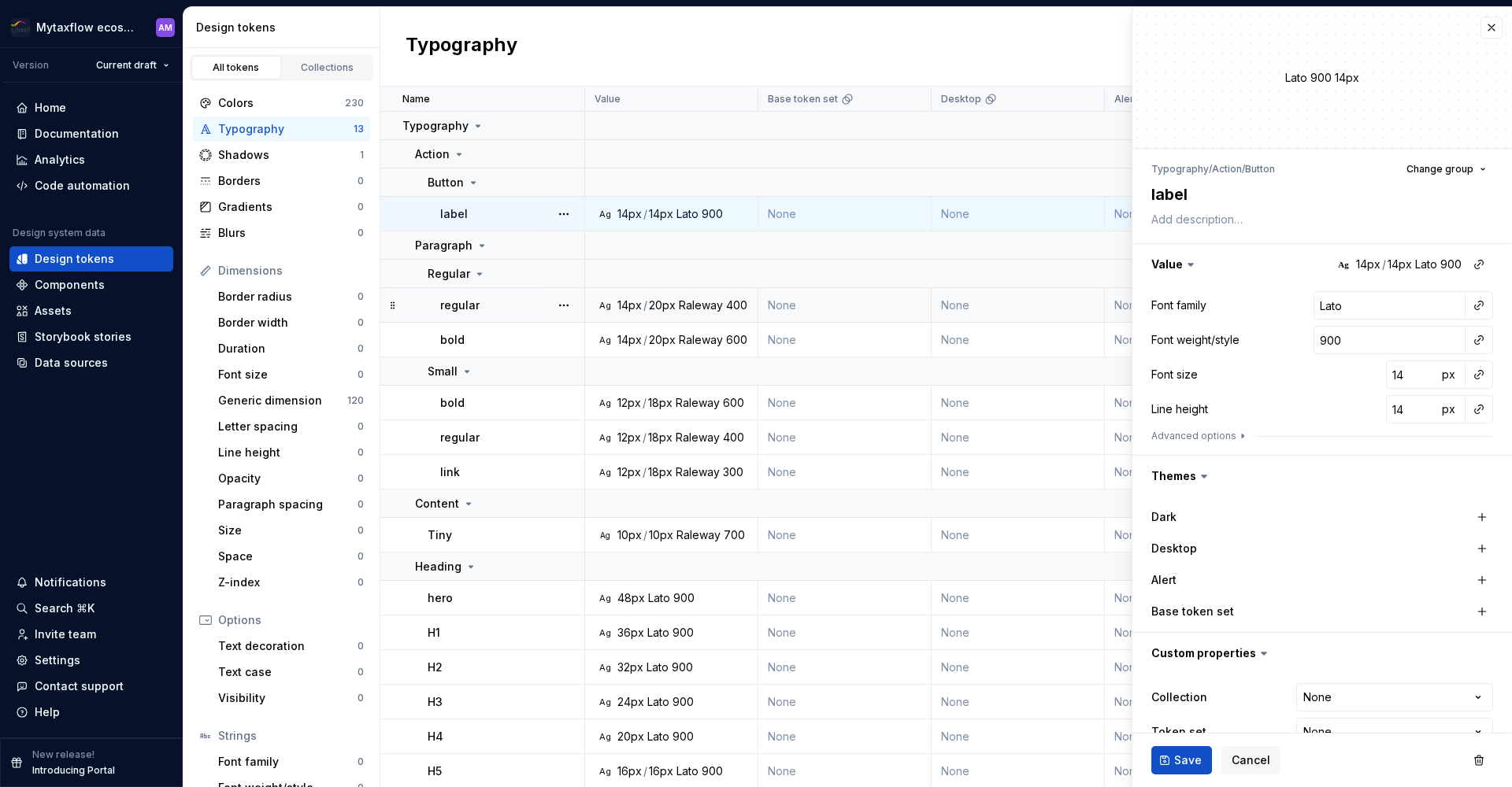
click at [522, 299] on div "regular" at bounding box center [511, 305] width 143 height 15
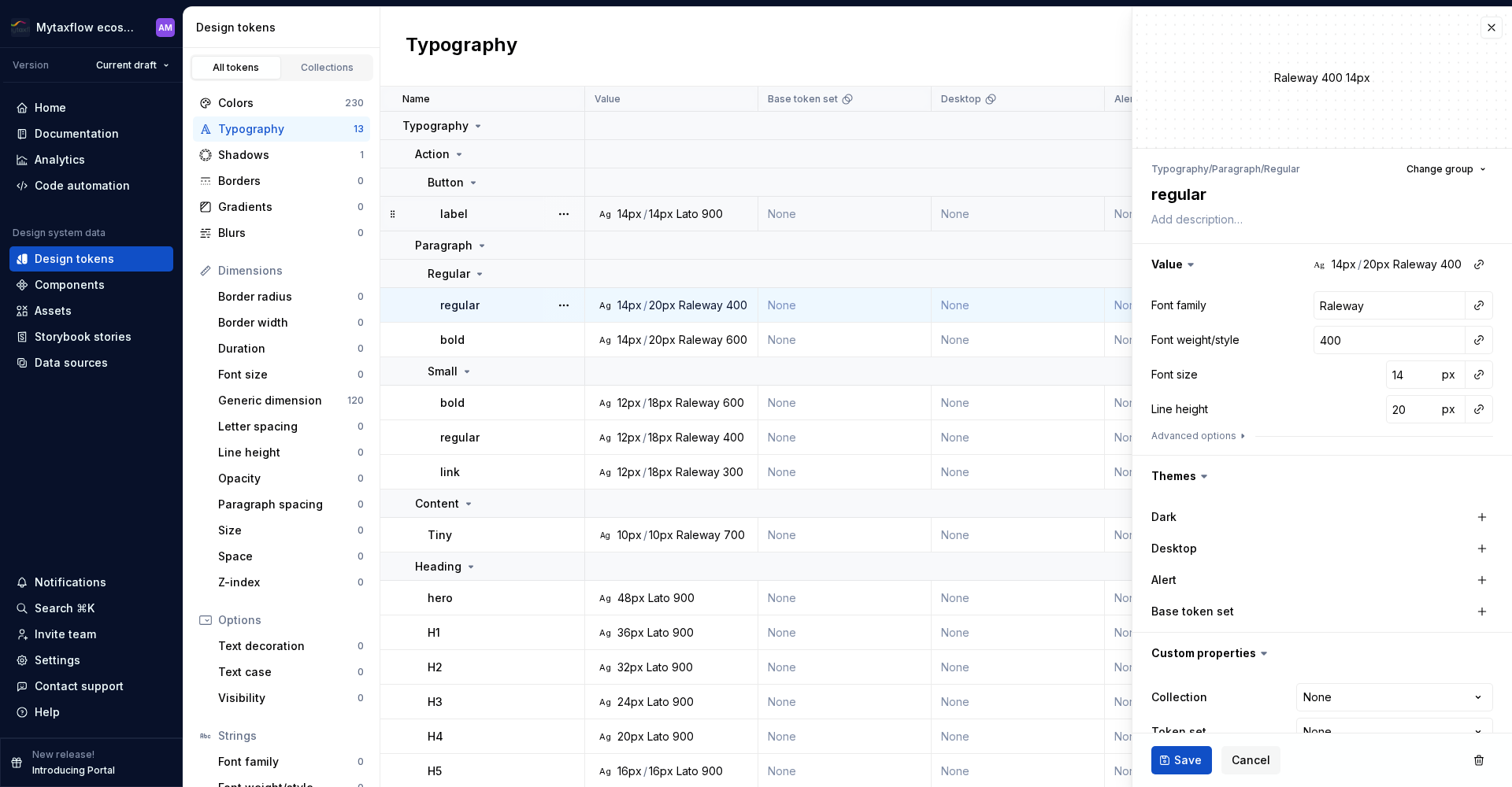
click at [333, 130] on div "Typography" at bounding box center [285, 128] width 136 height 15
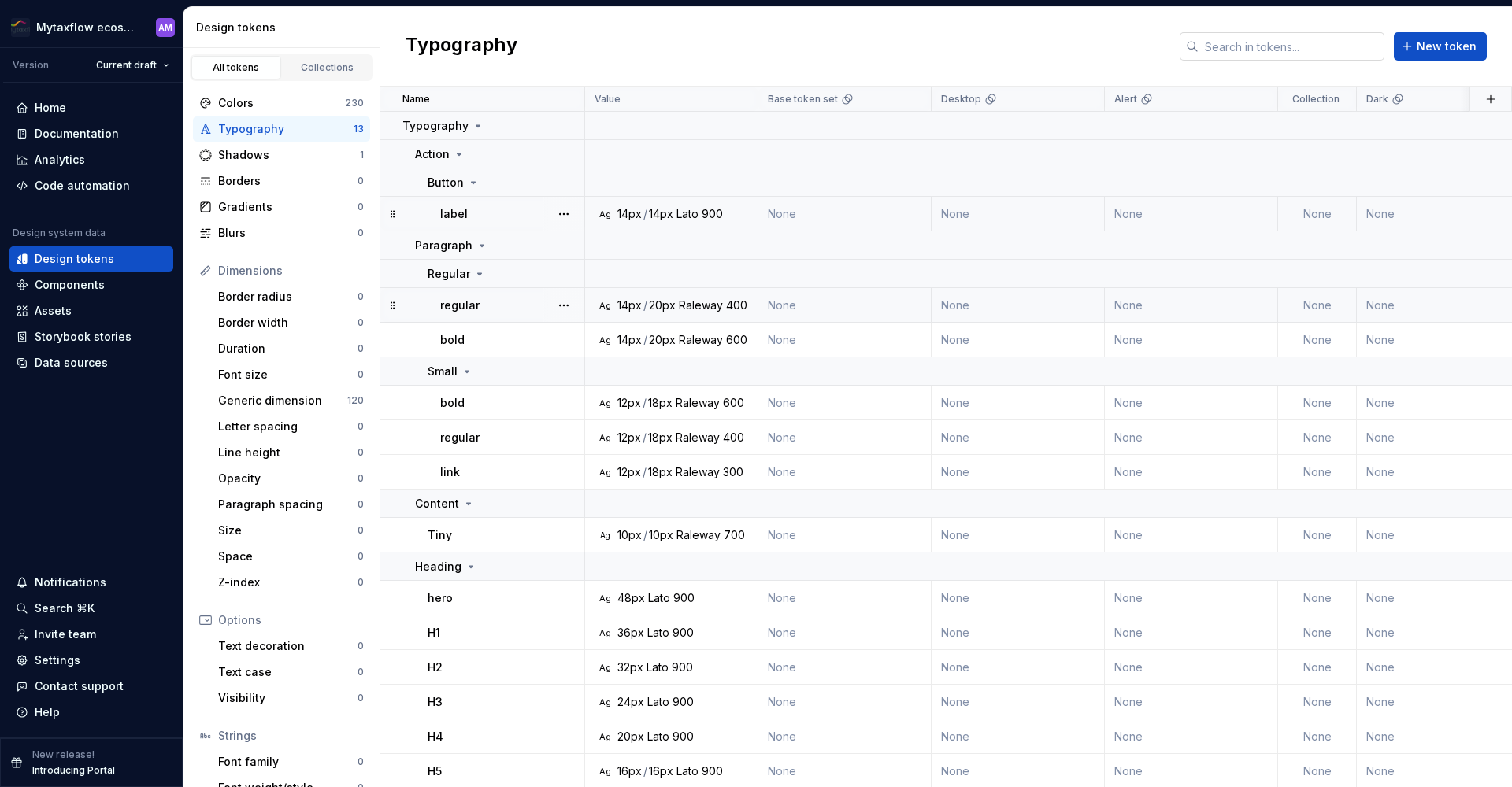
click at [1334, 40] on input "text" at bounding box center [1291, 46] width 186 height 28
click at [989, 41] on div "Typography New token" at bounding box center [946, 46] width 1132 height 79
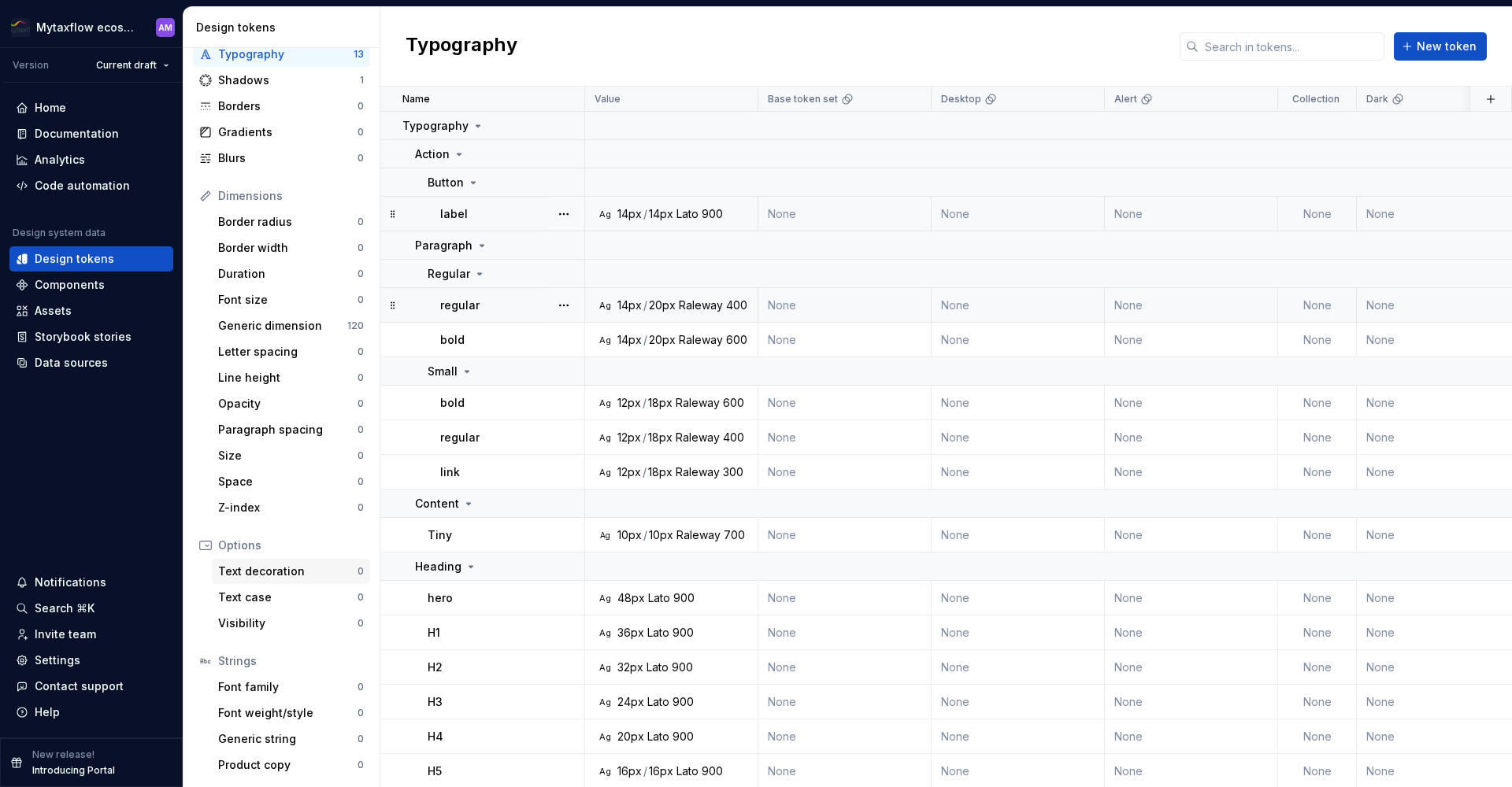
click at [288, 570] on div "Text decoration" at bounding box center [287, 571] width 139 height 15
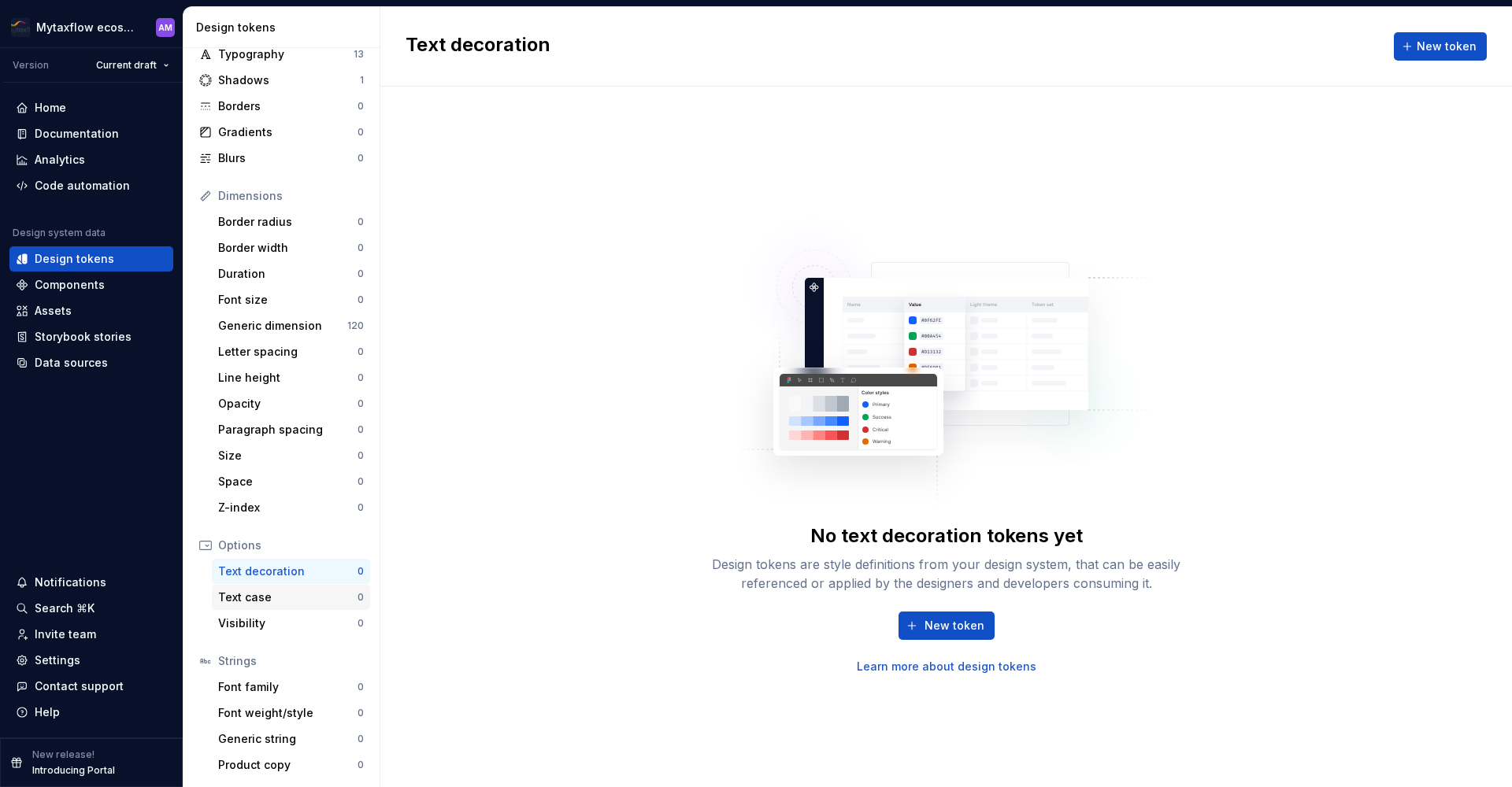
click at [280, 601] on div "Text case" at bounding box center [287, 597] width 139 height 15
click at [280, 618] on div "Visibility" at bounding box center [287, 623] width 139 height 15
click at [278, 685] on div "Font family" at bounding box center [287, 687] width 139 height 15
click at [287, 707] on div "Font weight/style" at bounding box center [287, 712] width 139 height 15
click at [281, 728] on div "Generic string 0" at bounding box center [291, 740] width 159 height 26
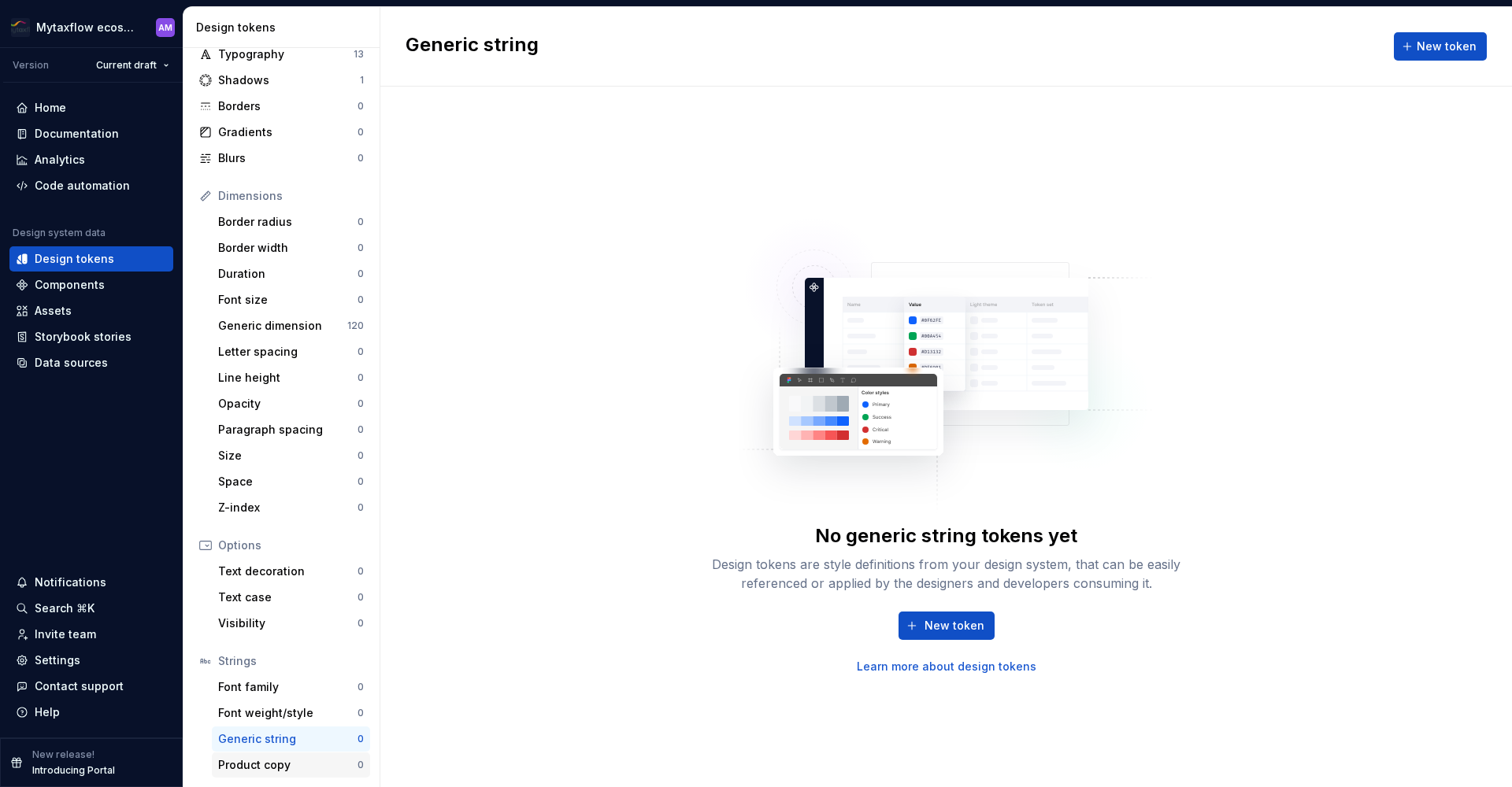
click at [270, 763] on div "Product copy" at bounding box center [287, 764] width 139 height 15
click at [231, 323] on div "Generic dimension" at bounding box center [283, 325] width 129 height 15
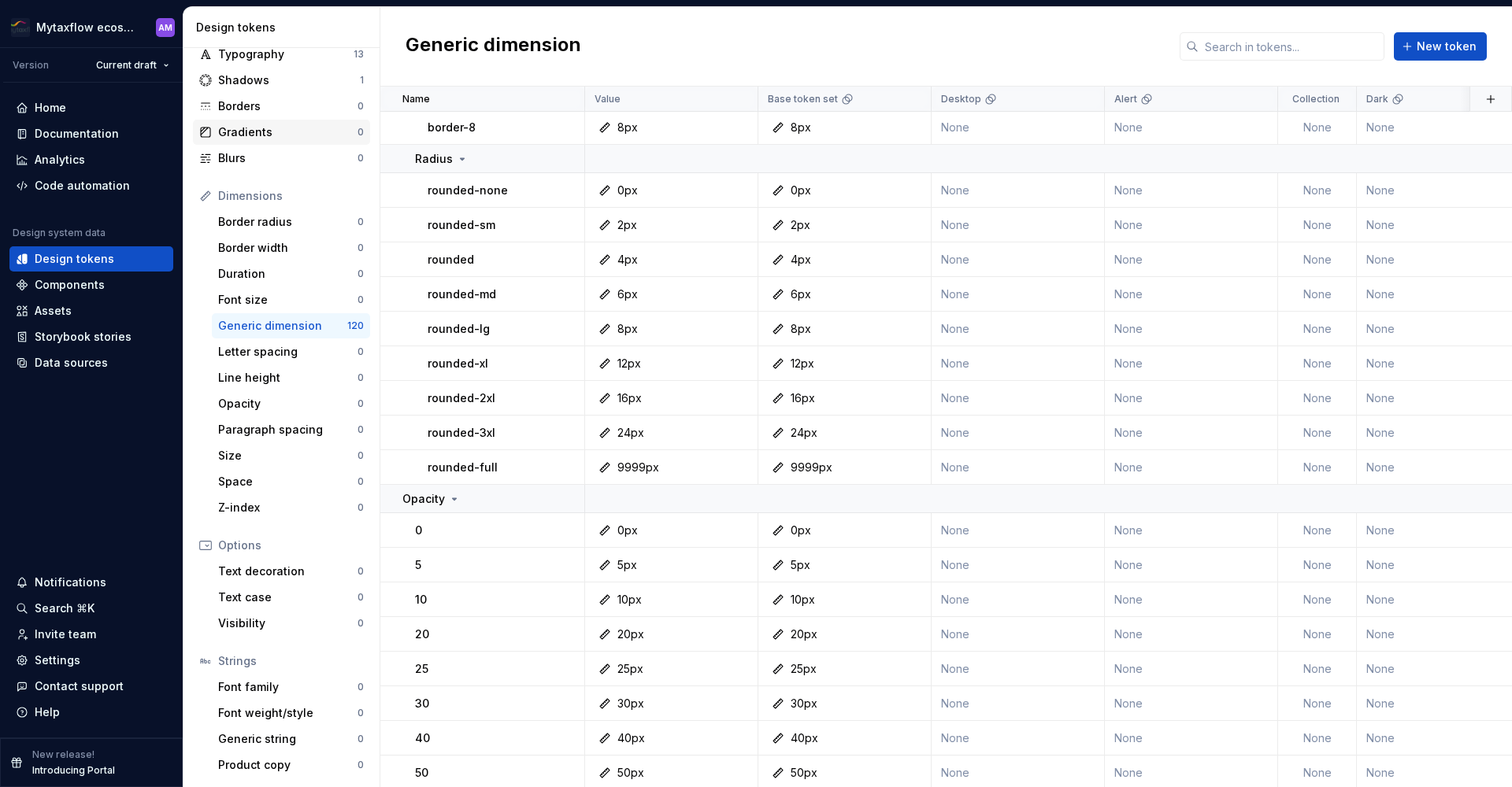
scroll to position [44, 0]
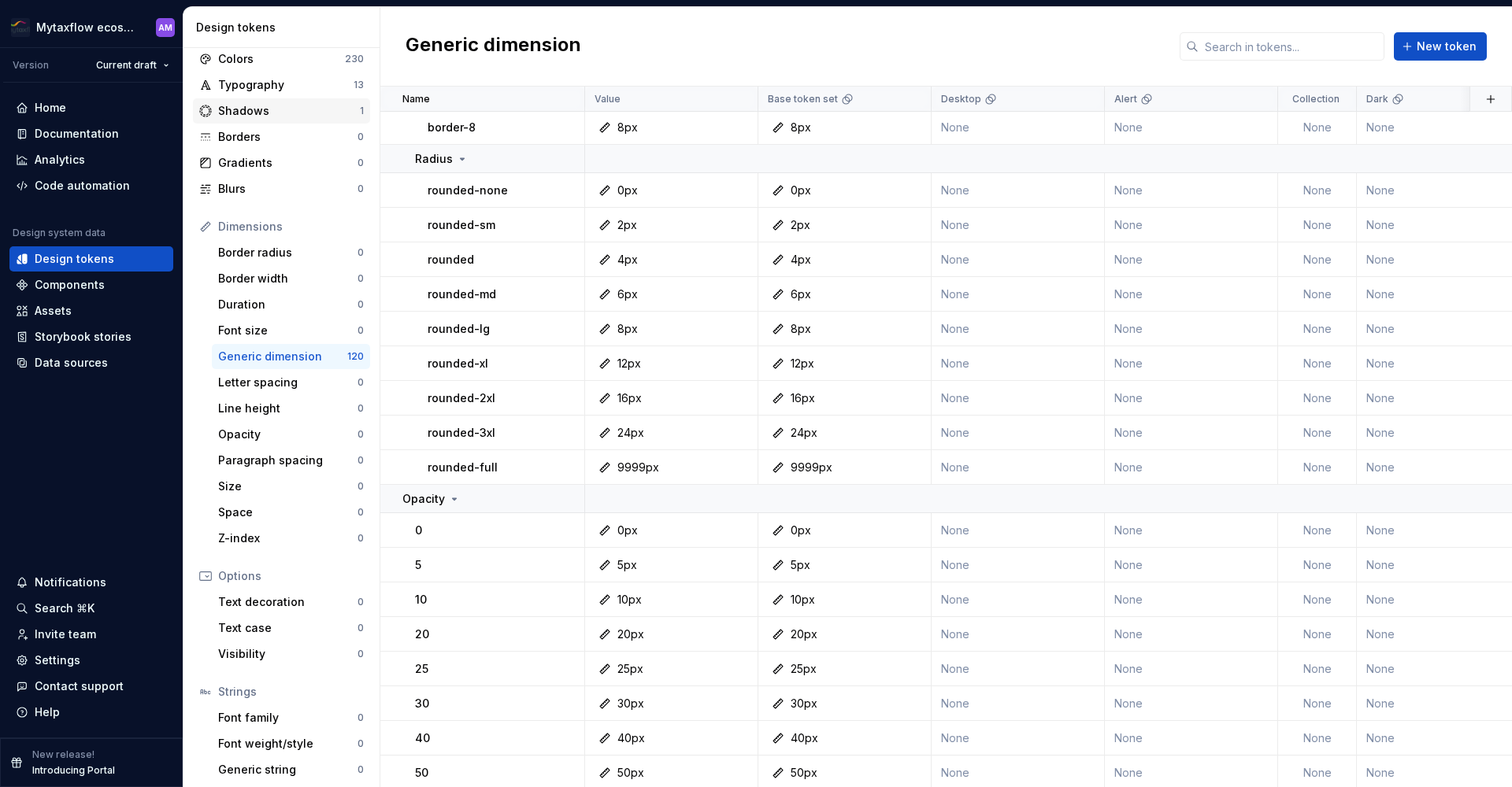
click at [273, 113] on div "Shadows" at bounding box center [289, 110] width 142 height 15
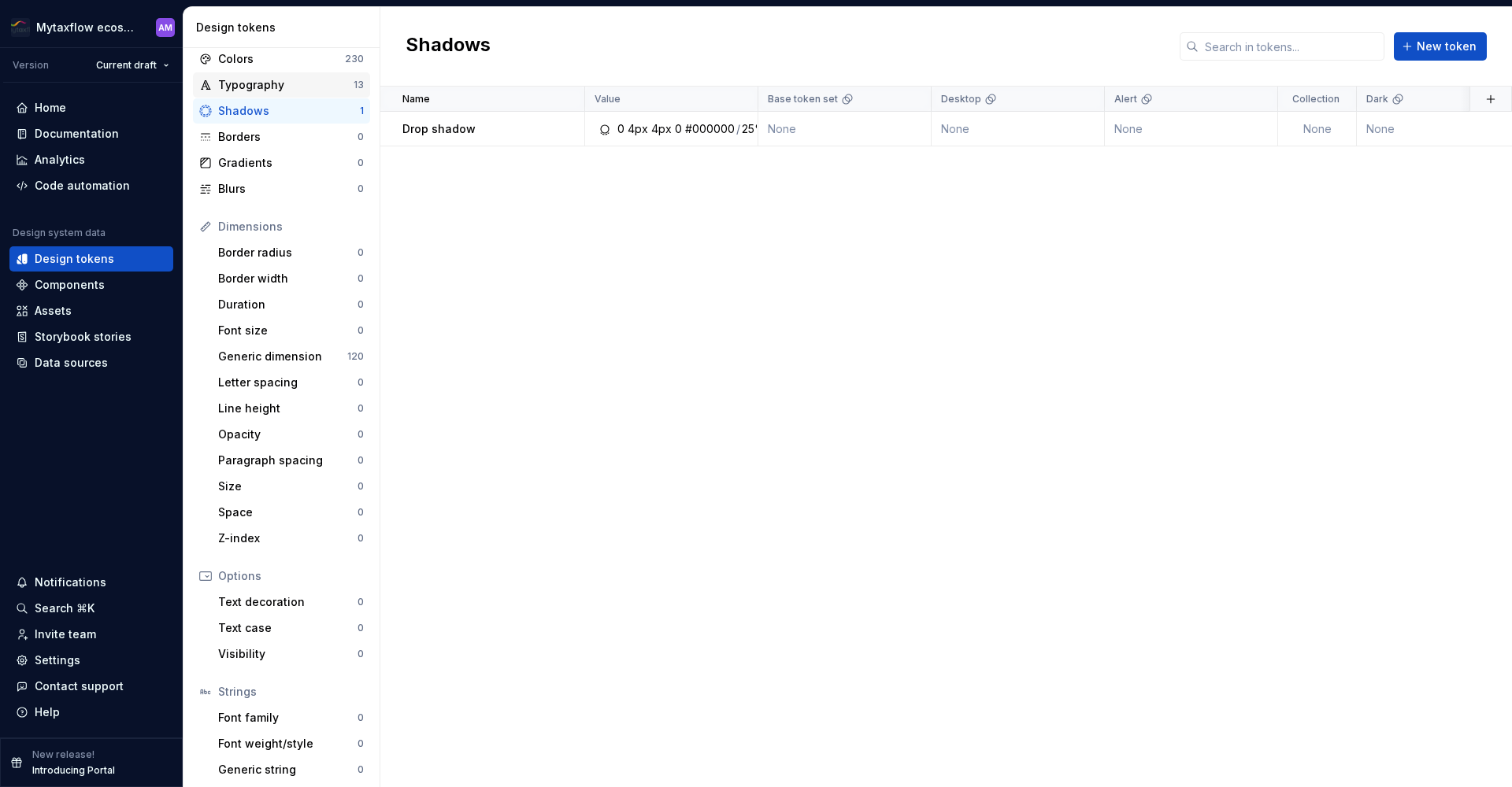
click at [270, 93] on div "Typography 13" at bounding box center [282, 86] width 177 height 26
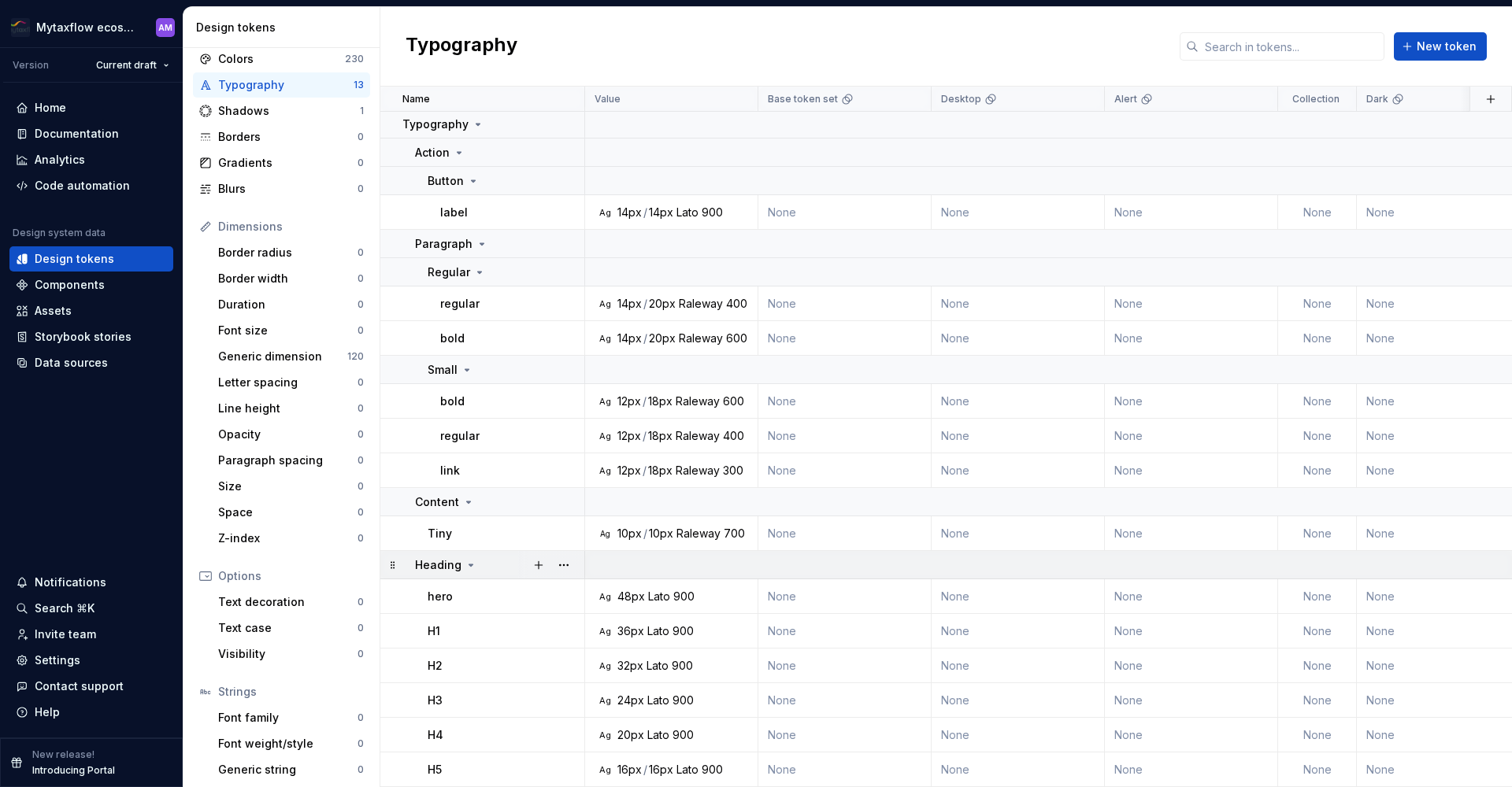
scroll to position [10, 0]
click at [256, 111] on div "Shadows" at bounding box center [289, 110] width 142 height 15
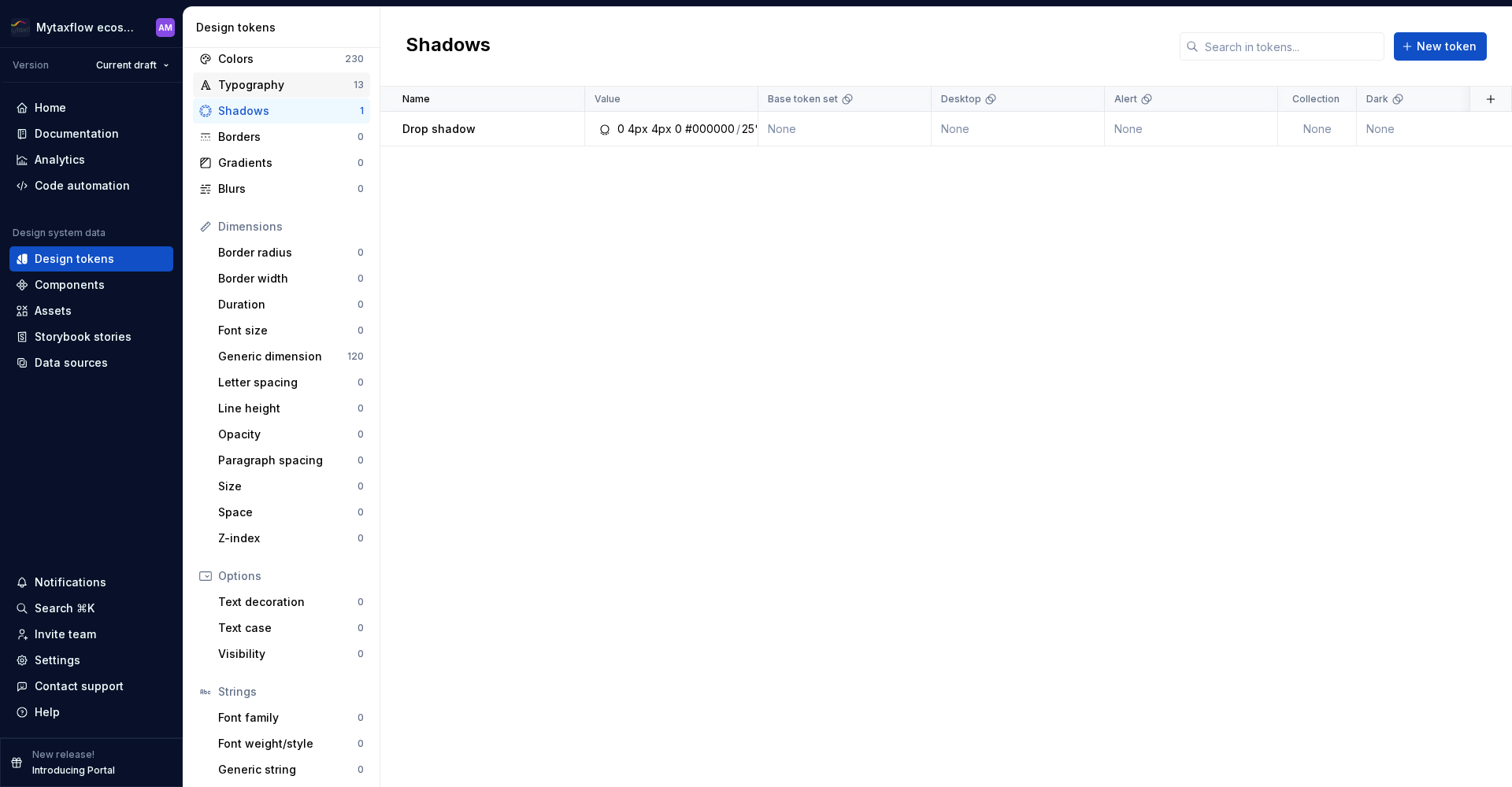
click at [282, 86] on div "Typography" at bounding box center [285, 85] width 136 height 15
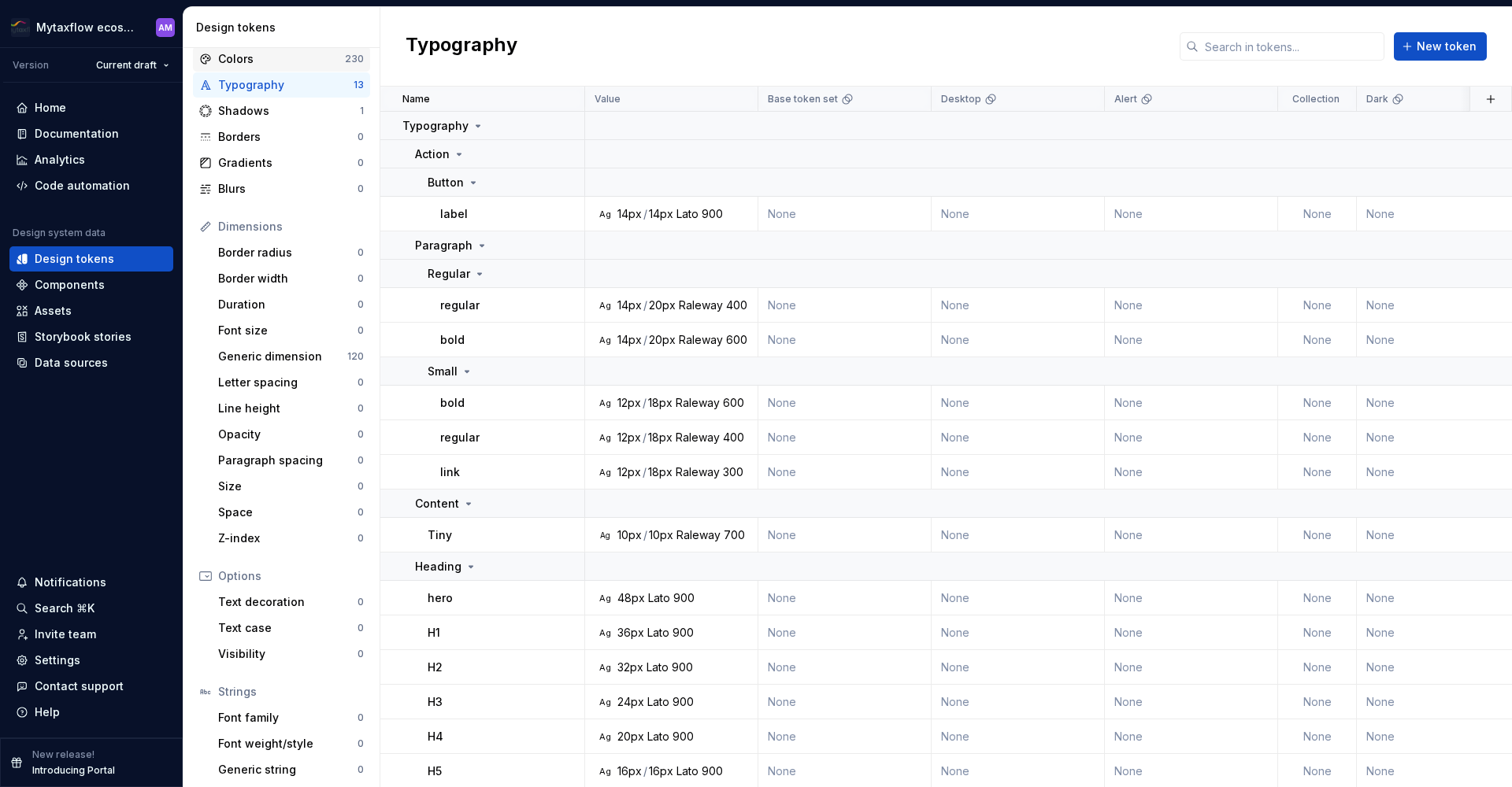
click at [288, 60] on div "Colors" at bounding box center [281, 58] width 127 height 15
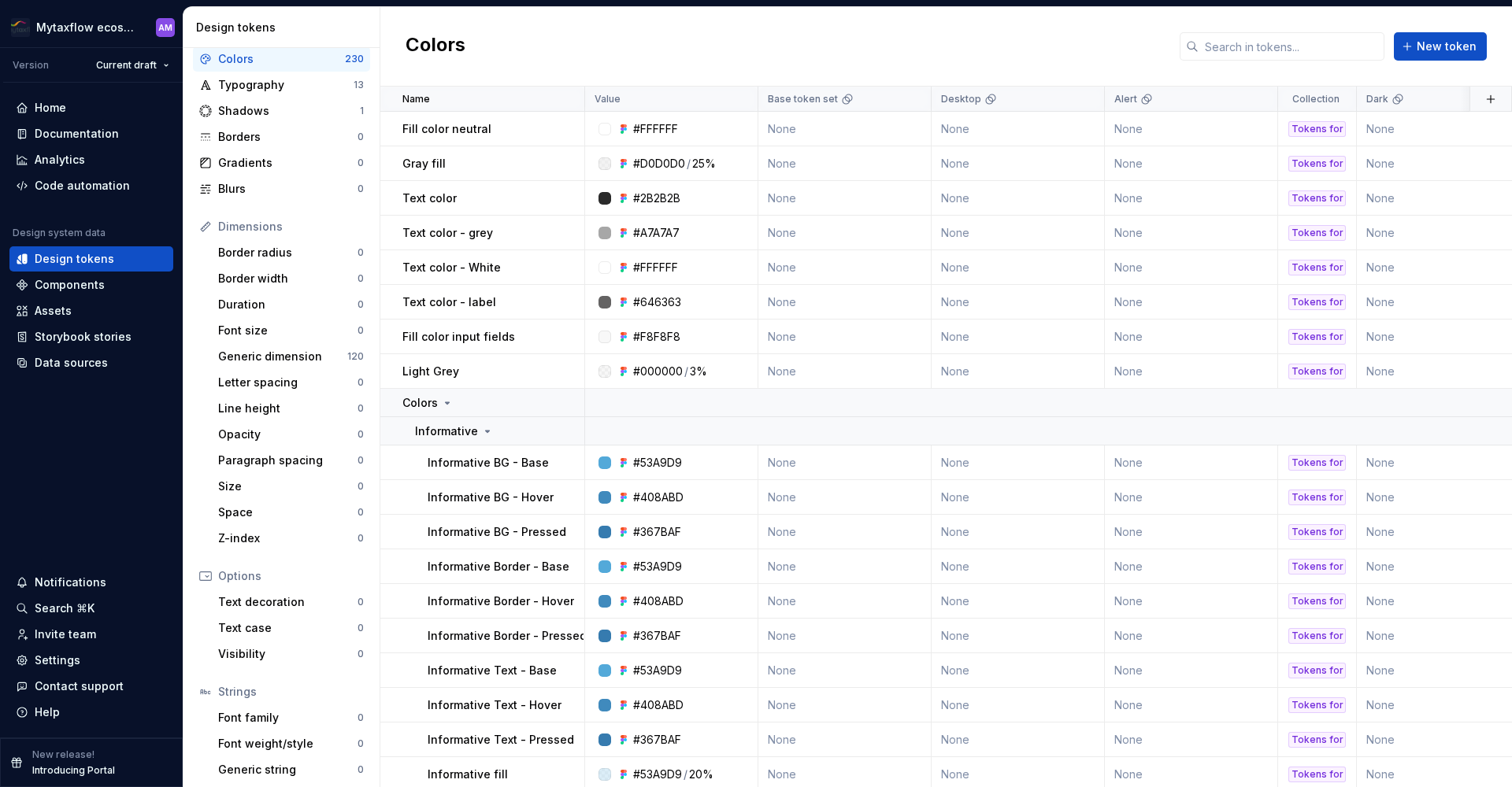
click at [249, 31] on div "Design tokens" at bounding box center [284, 27] width 177 height 15
click at [1458, 46] on span "New token" at bounding box center [1447, 46] width 60 height 15
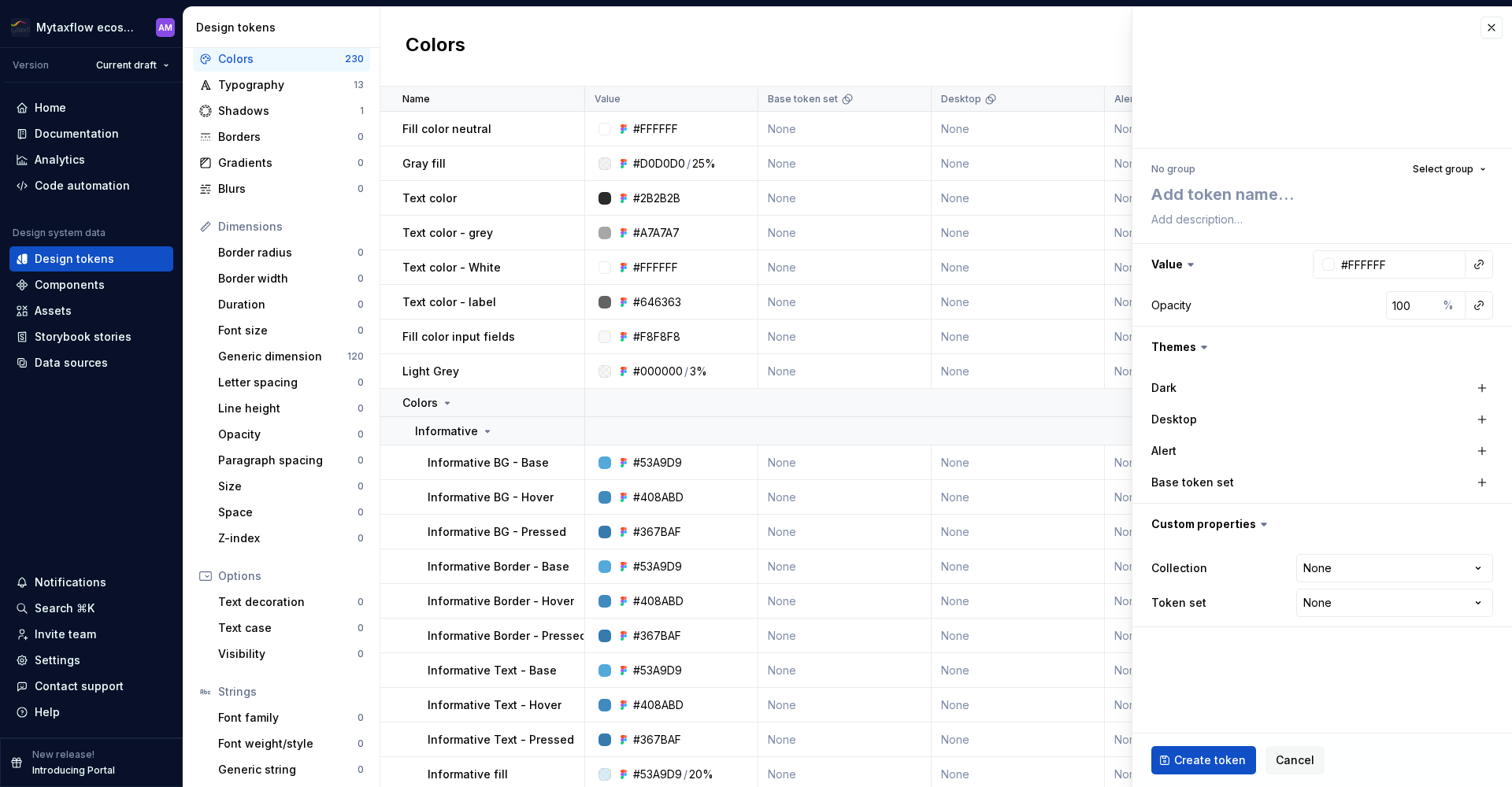
click at [1243, 423] on div "Desktop" at bounding box center [1229, 419] width 158 height 15
click at [1369, 567] on html "Mytaxflow ecosystem AM Version Current draft Home Documentation Analytics Code …" at bounding box center [756, 394] width 1512 height 787
click at [1232, 586] on html "Mytaxflow ecosystem AM Version Current draft Home Documentation Analytics Code …" at bounding box center [756, 394] width 1512 height 787
click at [1319, 608] on html "Mytaxflow ecosystem AM Version Current draft Home Documentation Analytics Code …" at bounding box center [756, 394] width 1512 height 787
click at [1259, 635] on html "Mytaxflow ecosystem AM Version Current draft Home Documentation Analytics Code …" at bounding box center [756, 394] width 1512 height 787
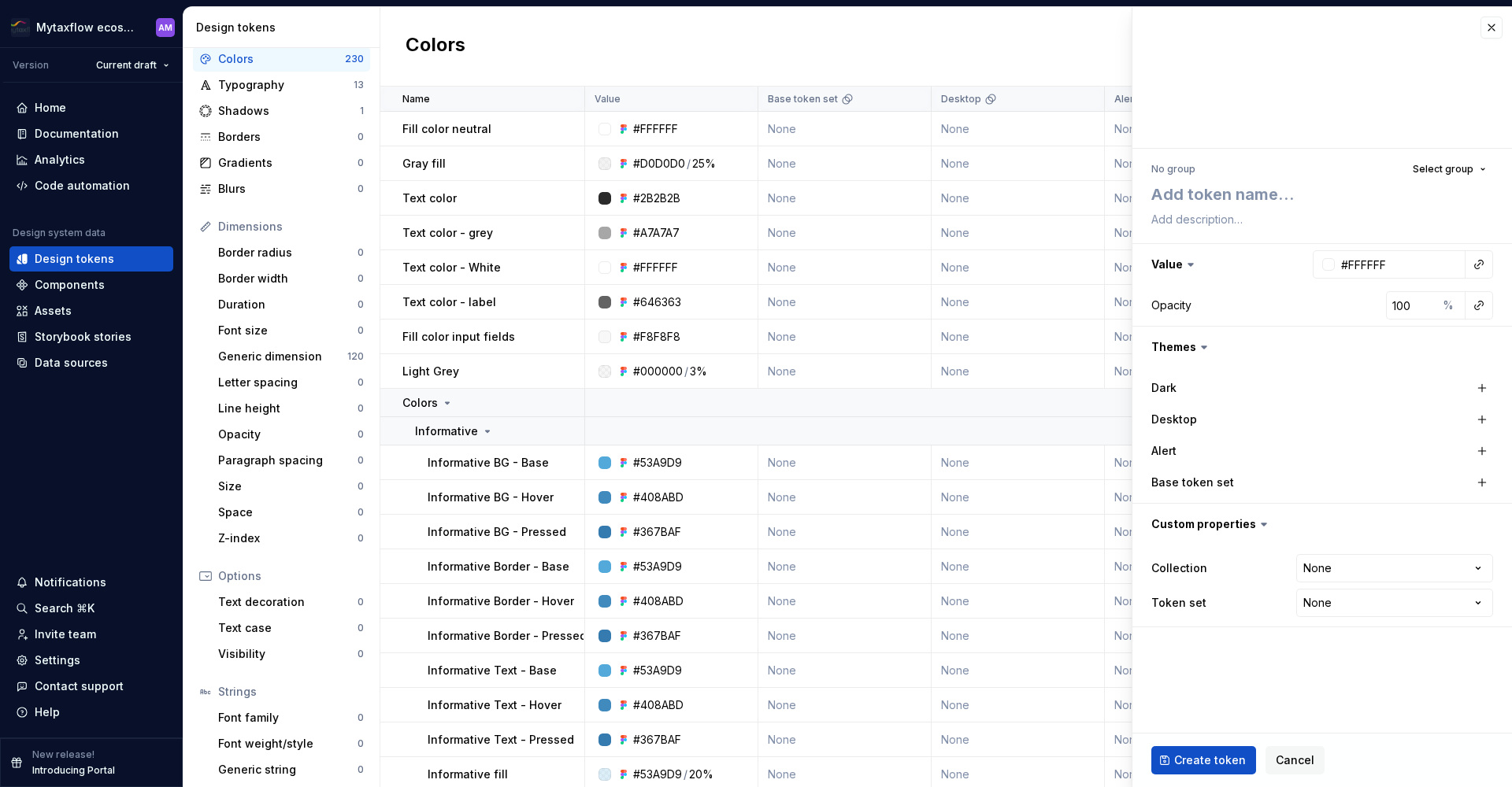
click at [1243, 484] on div "Base token set" at bounding box center [1229, 482] width 158 height 15
click at [1476, 481] on button "button" at bounding box center [1482, 483] width 22 height 22
click at [1487, 482] on button "button" at bounding box center [1479, 483] width 22 height 22
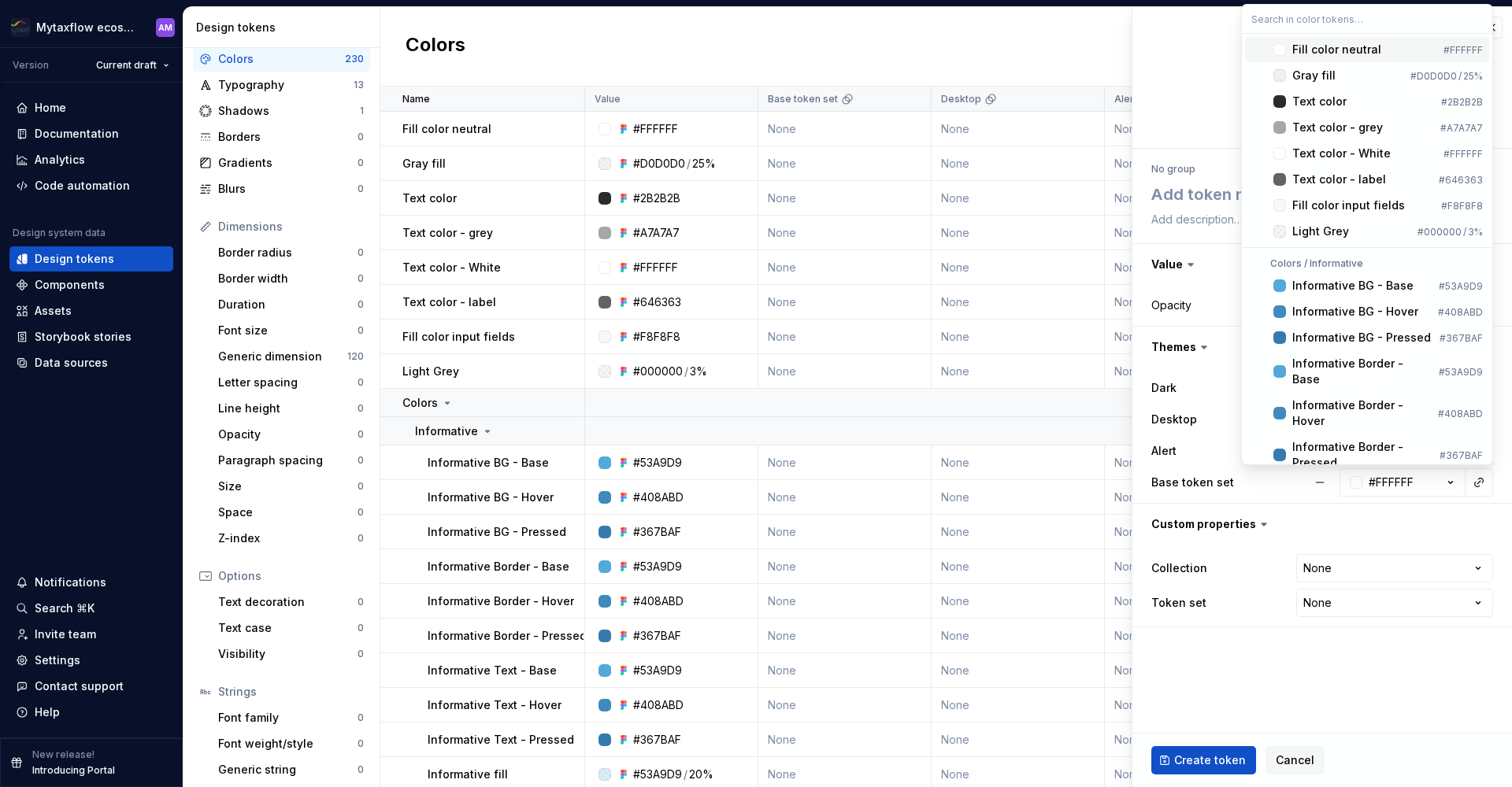
click at [1323, 485] on html "Mytaxflow ecosystem AM Version Current draft Home Documentation Analytics Code …" at bounding box center [756, 394] width 1512 height 787
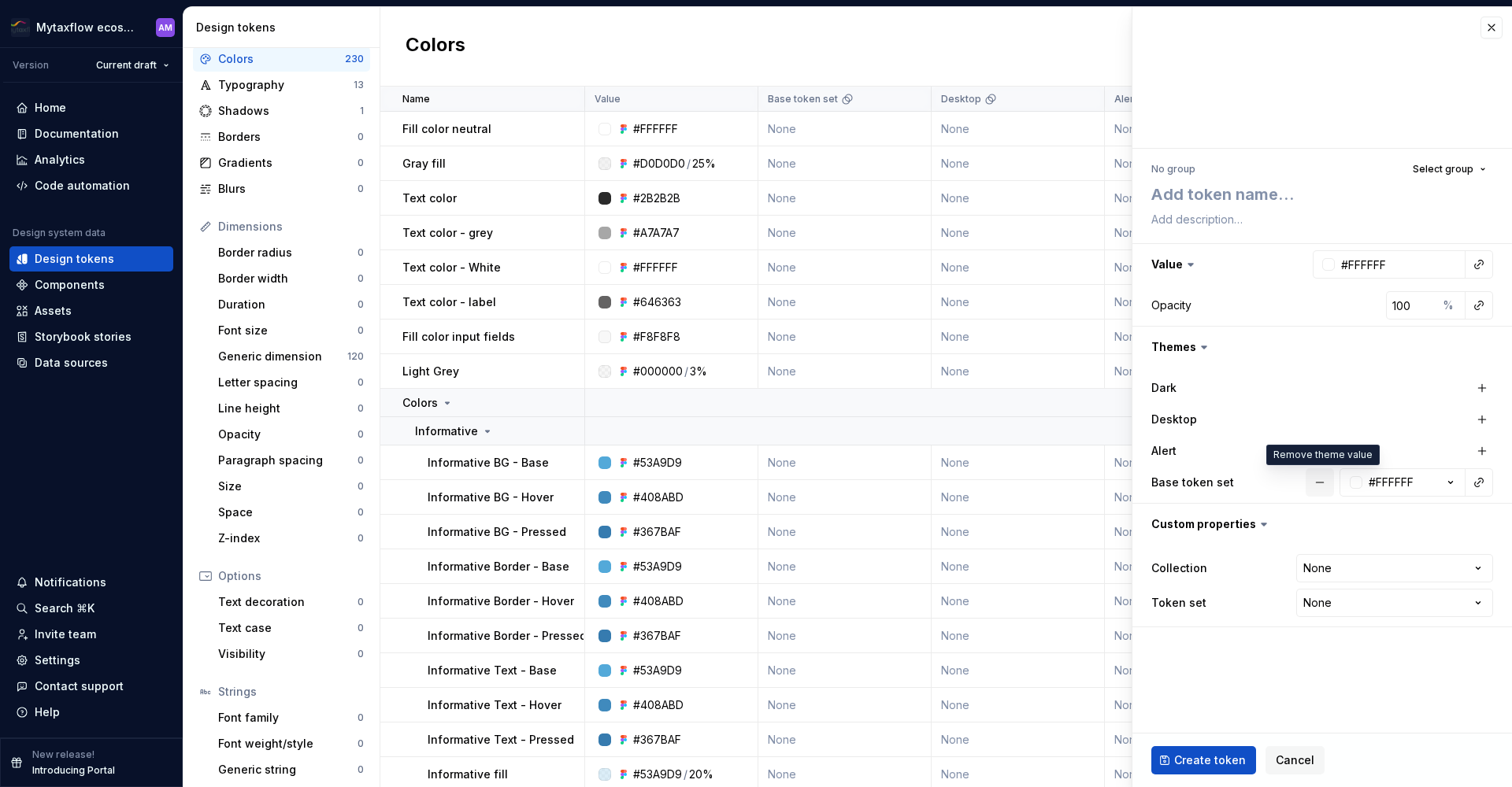
click at [1316, 481] on button "button" at bounding box center [1320, 482] width 28 height 28
click at [1207, 199] on textarea at bounding box center [1319, 194] width 342 height 28
click at [1445, 166] on span "Select group" at bounding box center [1443, 169] width 61 height 13
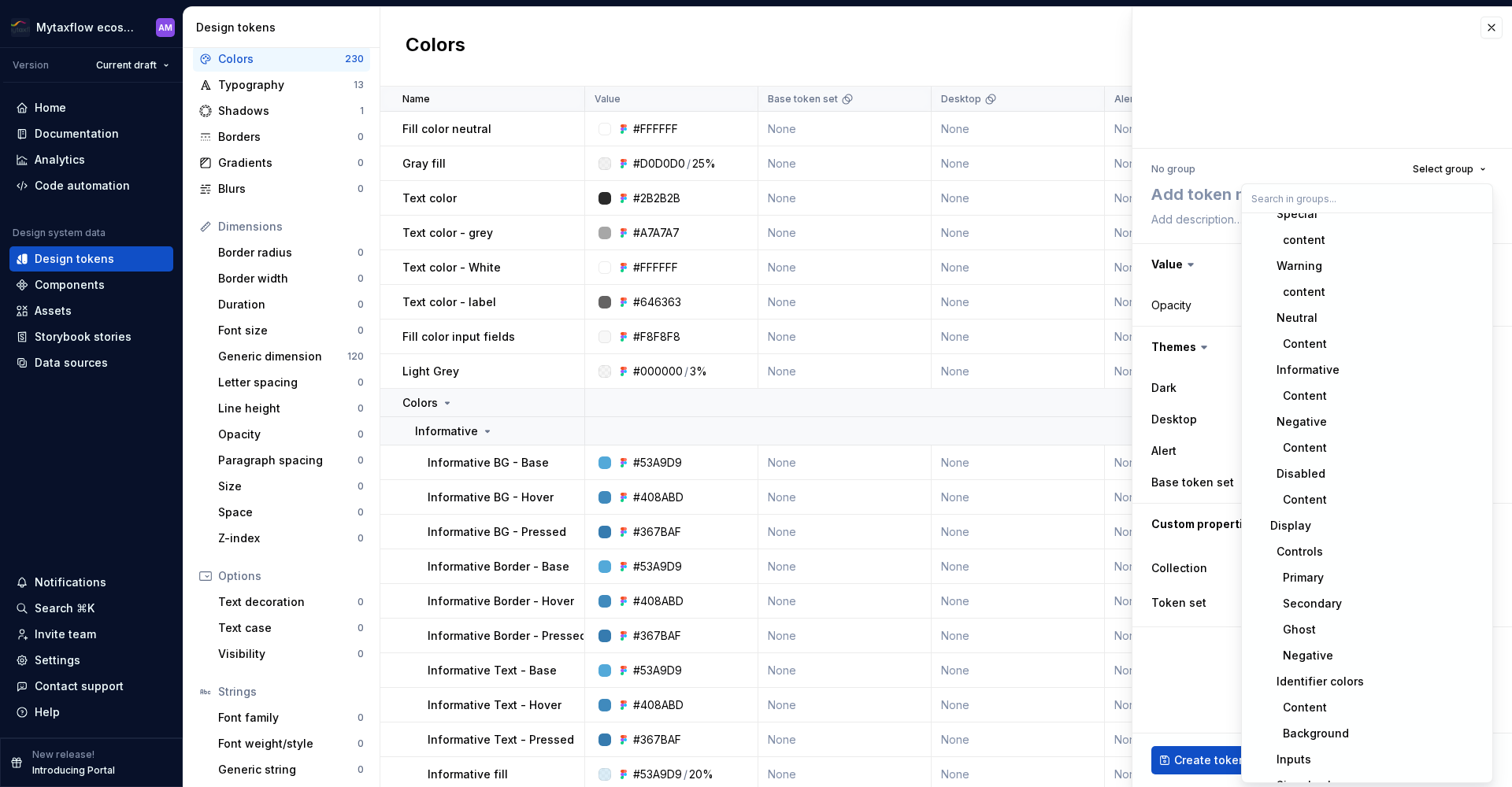
scroll to position [878, 0]
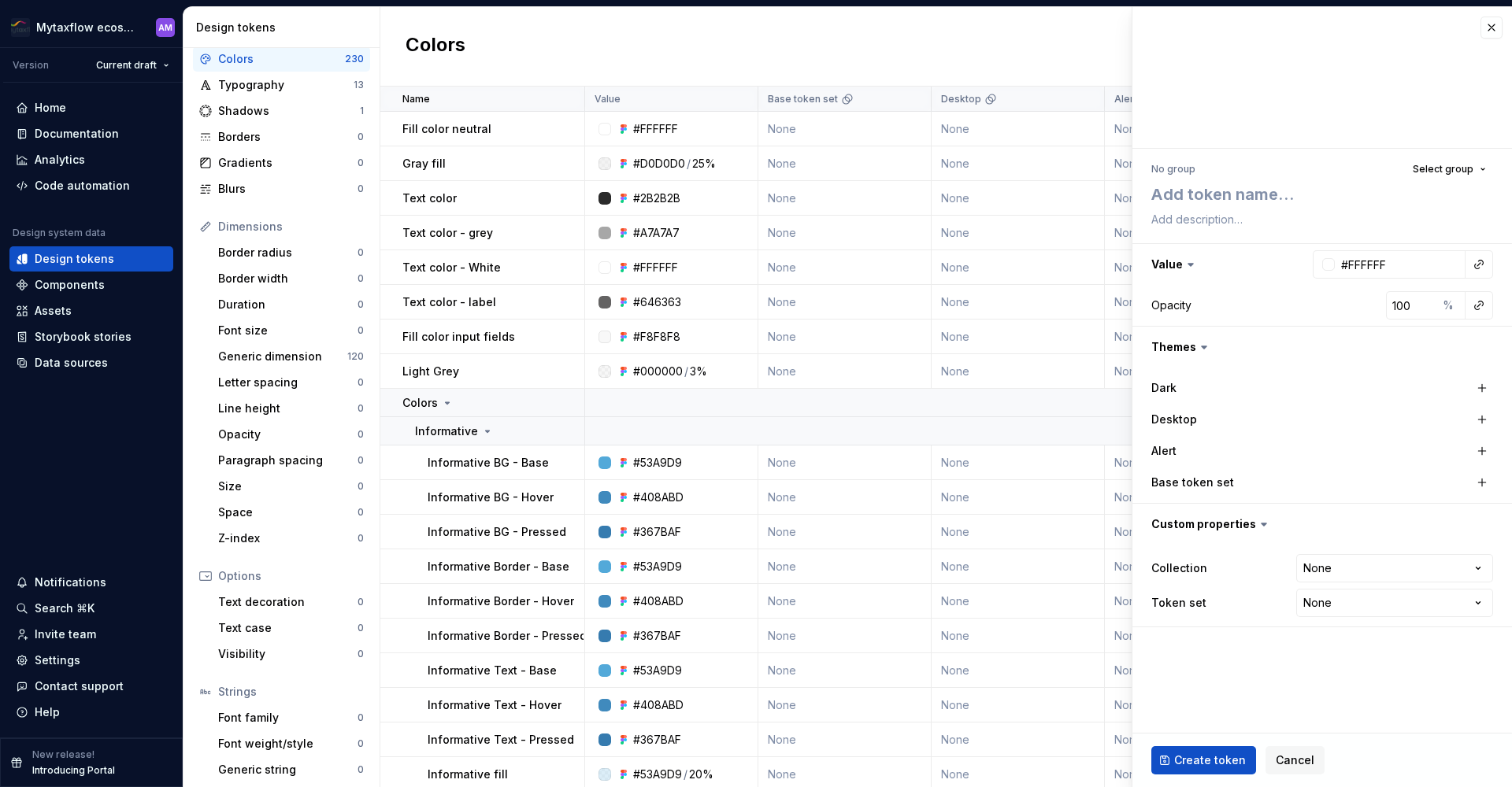
click at [1314, 65] on div at bounding box center [1322, 78] width 380 height 142
click at [272, 136] on div "Borders" at bounding box center [287, 137] width 139 height 15
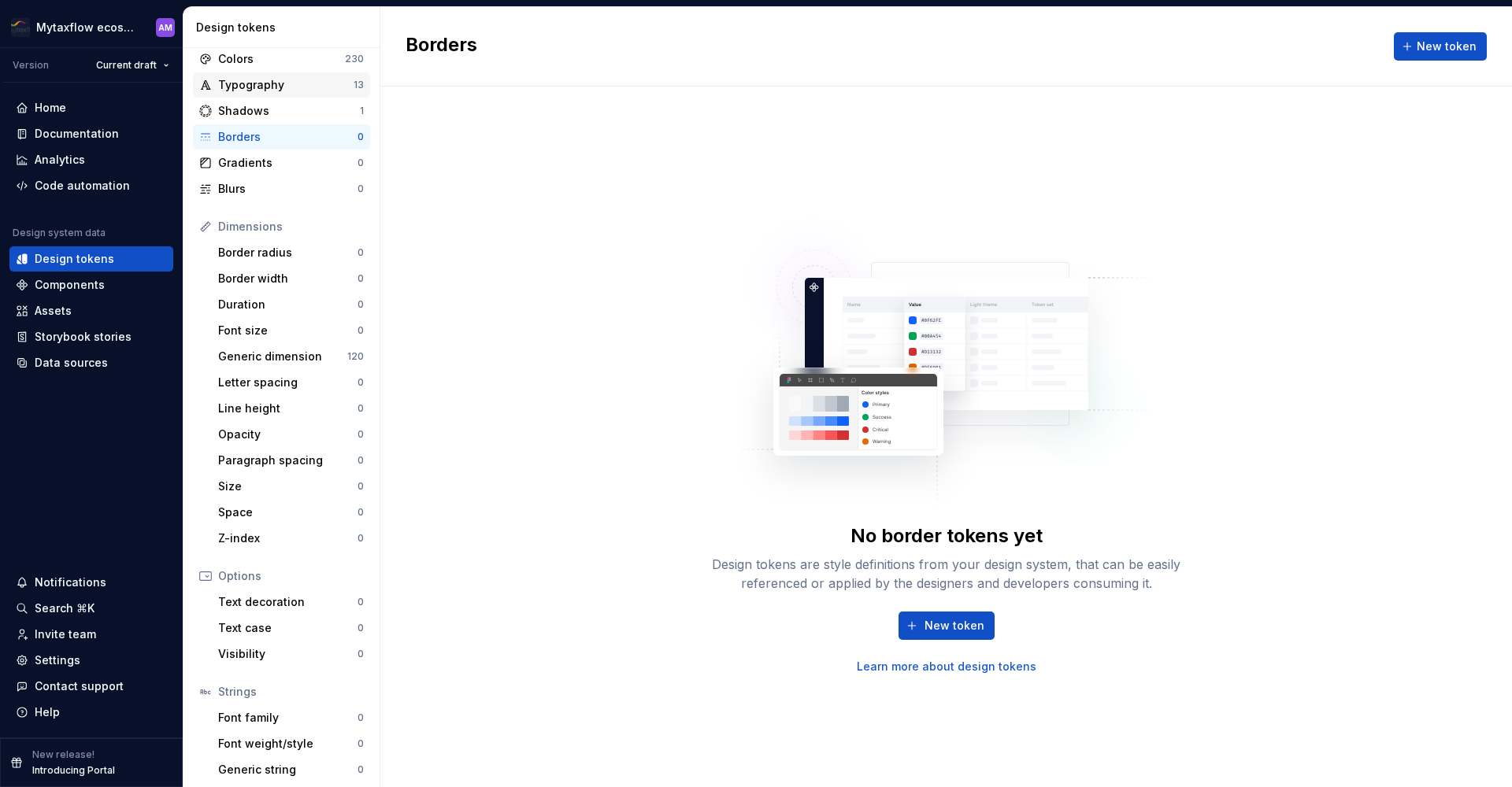
click at [284, 84] on div "Typography" at bounding box center [285, 85] width 136 height 15
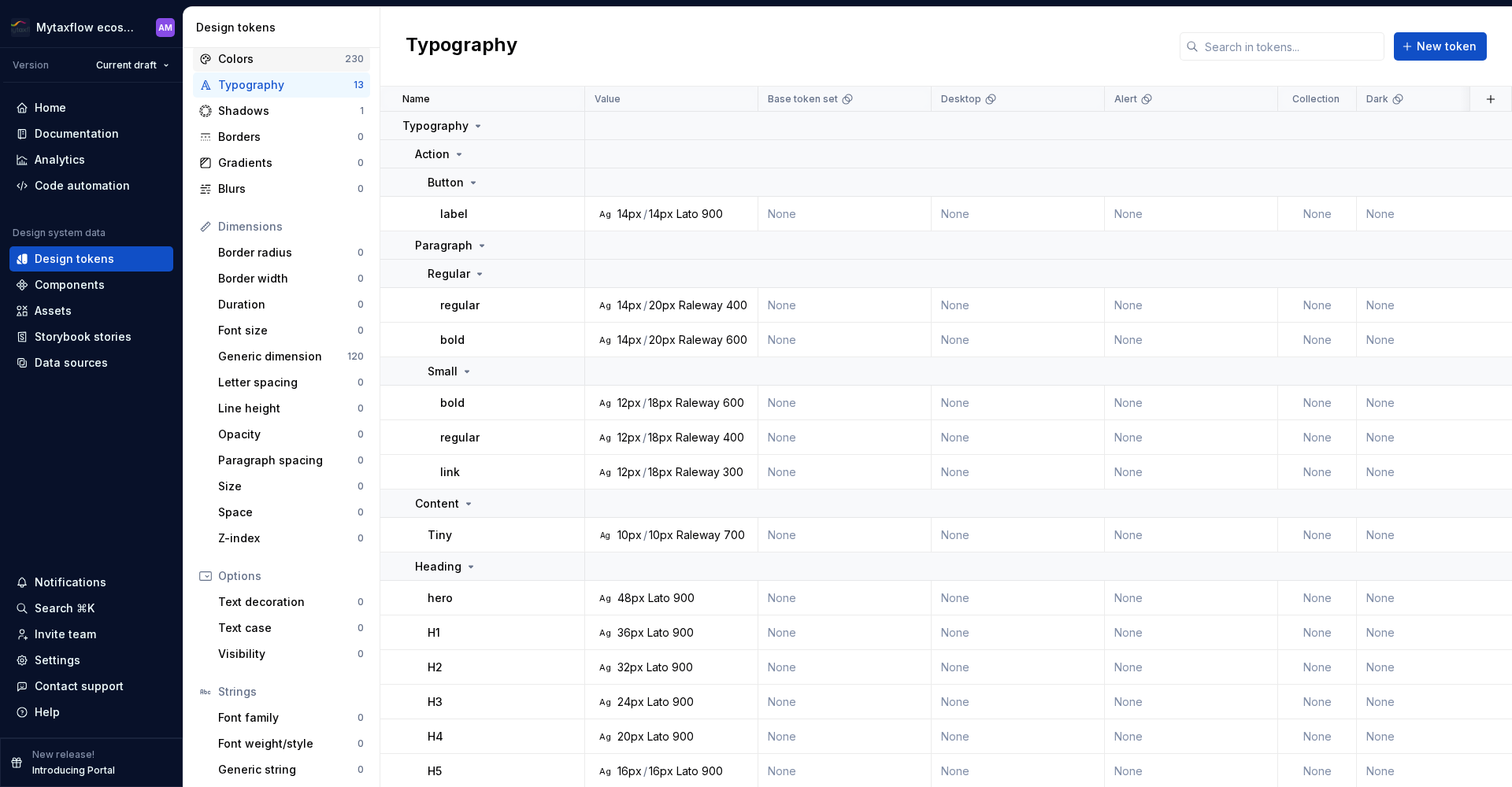
click at [300, 57] on div "Colors" at bounding box center [281, 58] width 127 height 15
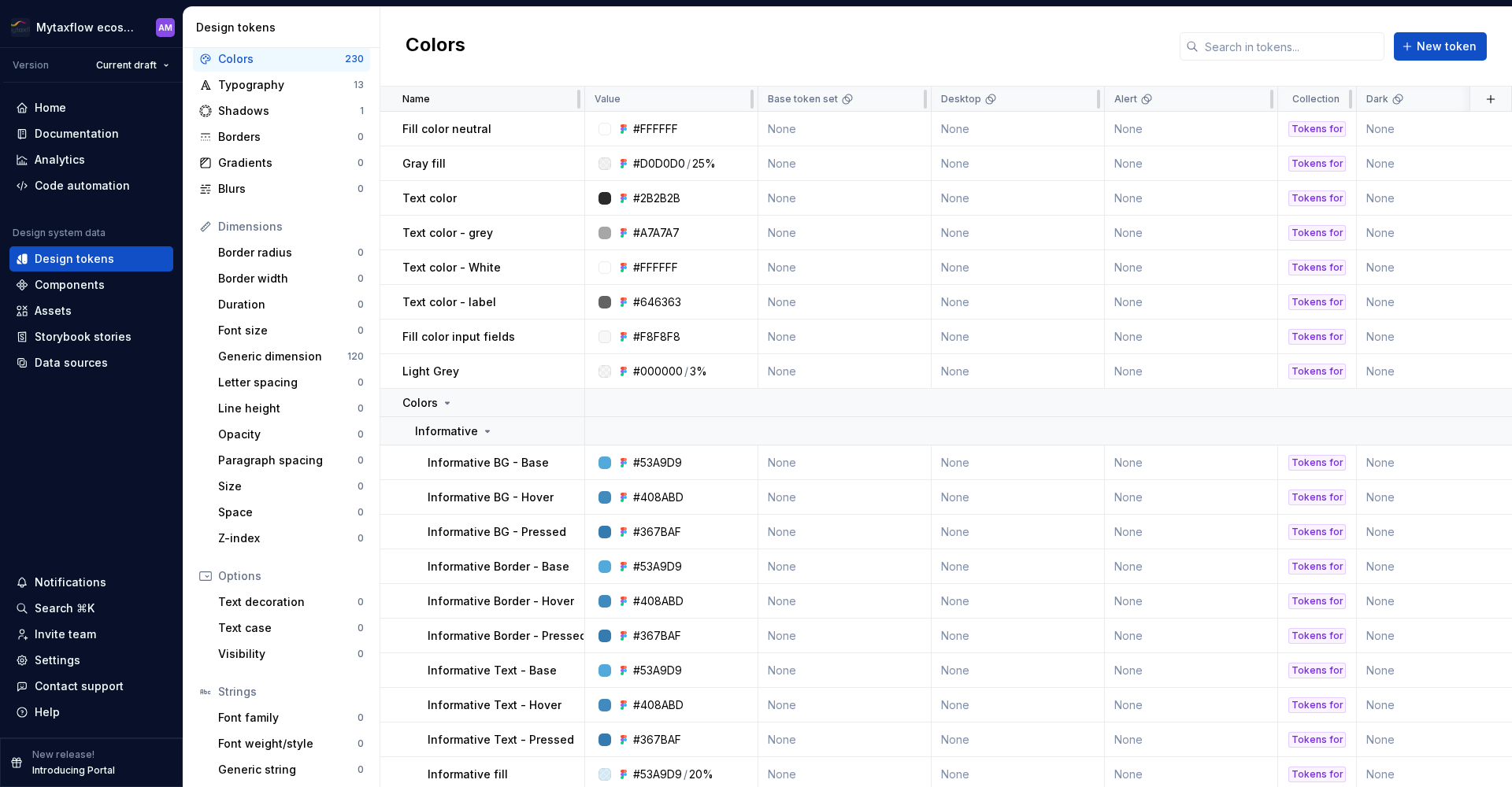
click at [559, 94] on div "Name" at bounding box center [489, 99] width 172 height 13
click at [478, 132] on p "Fill color neutral" at bounding box center [447, 128] width 89 height 15
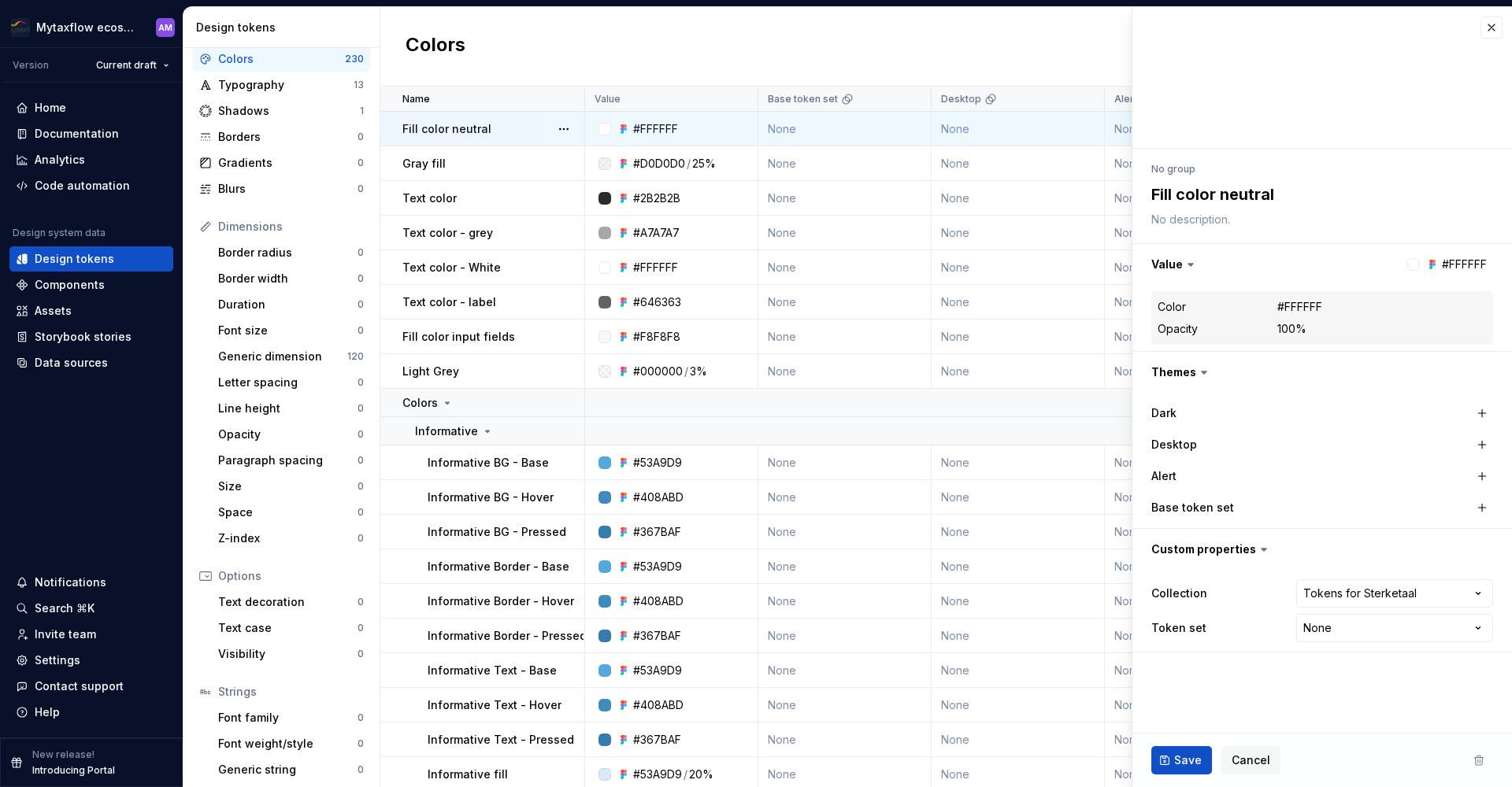
type textarea "*"
click at [294, 88] on div "Typography" at bounding box center [285, 85] width 136 height 15
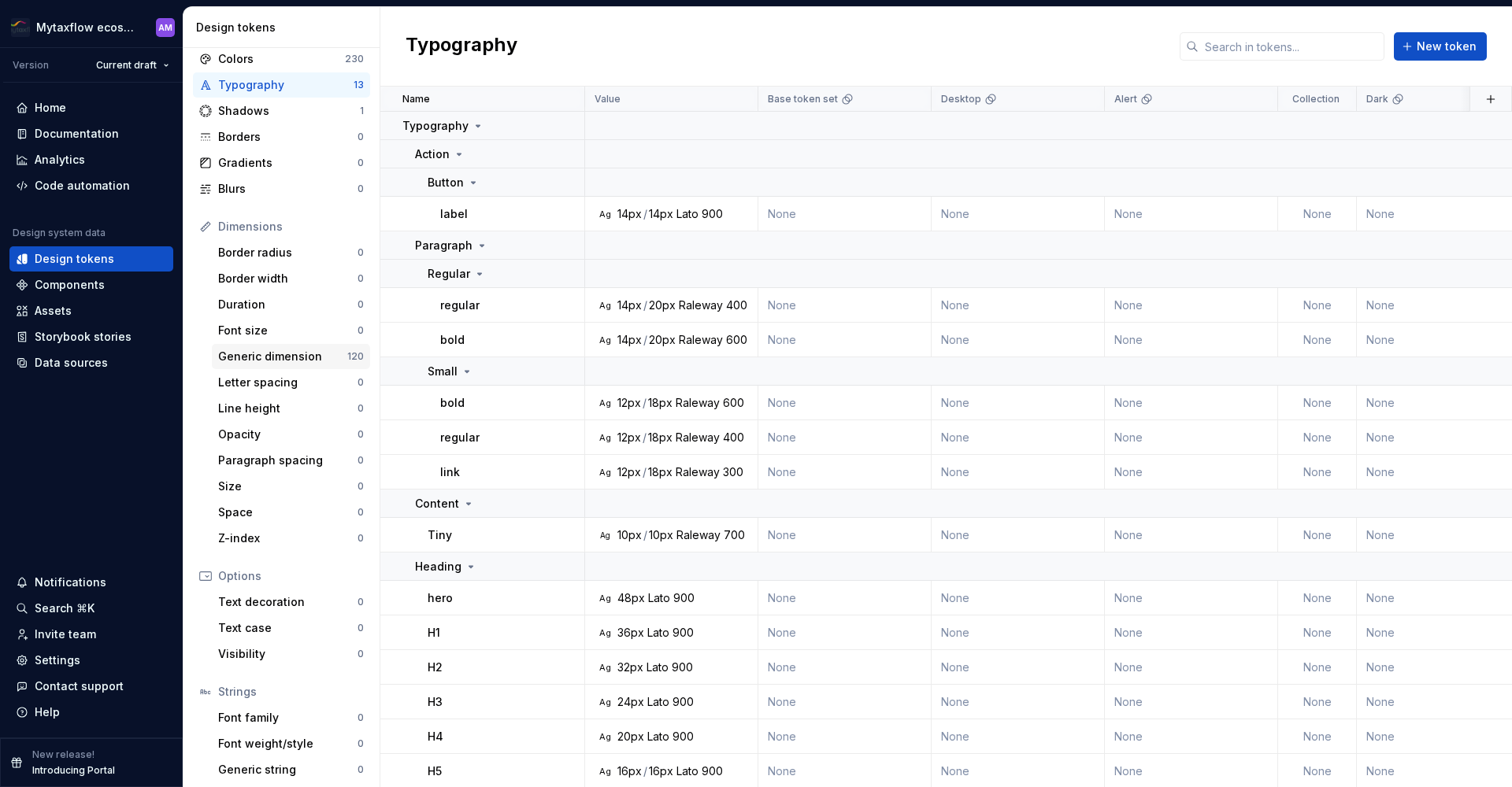
click at [310, 355] on div "Generic dimension" at bounding box center [283, 356] width 129 height 15
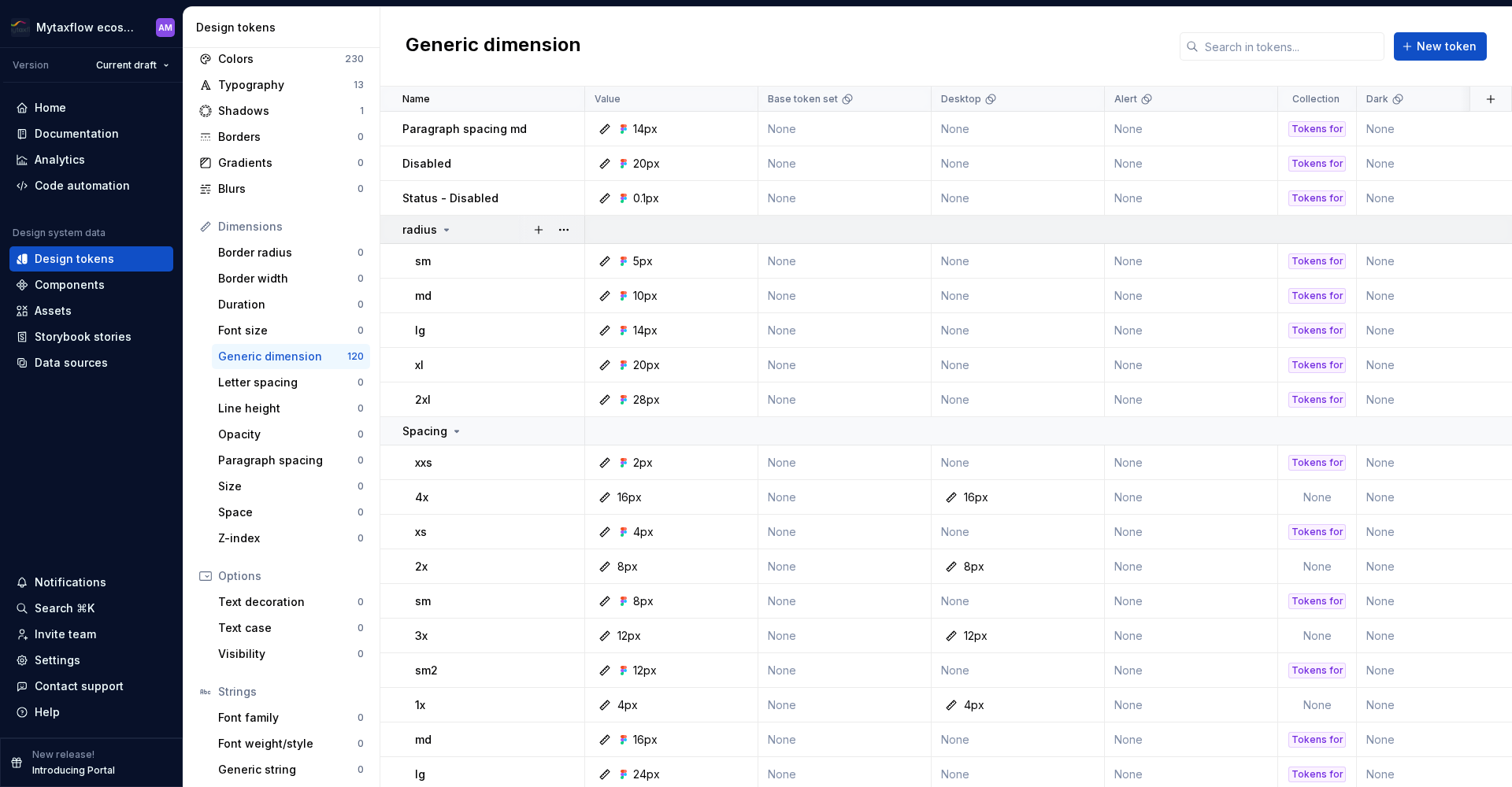
click at [443, 224] on icon at bounding box center [447, 230] width 13 height 13
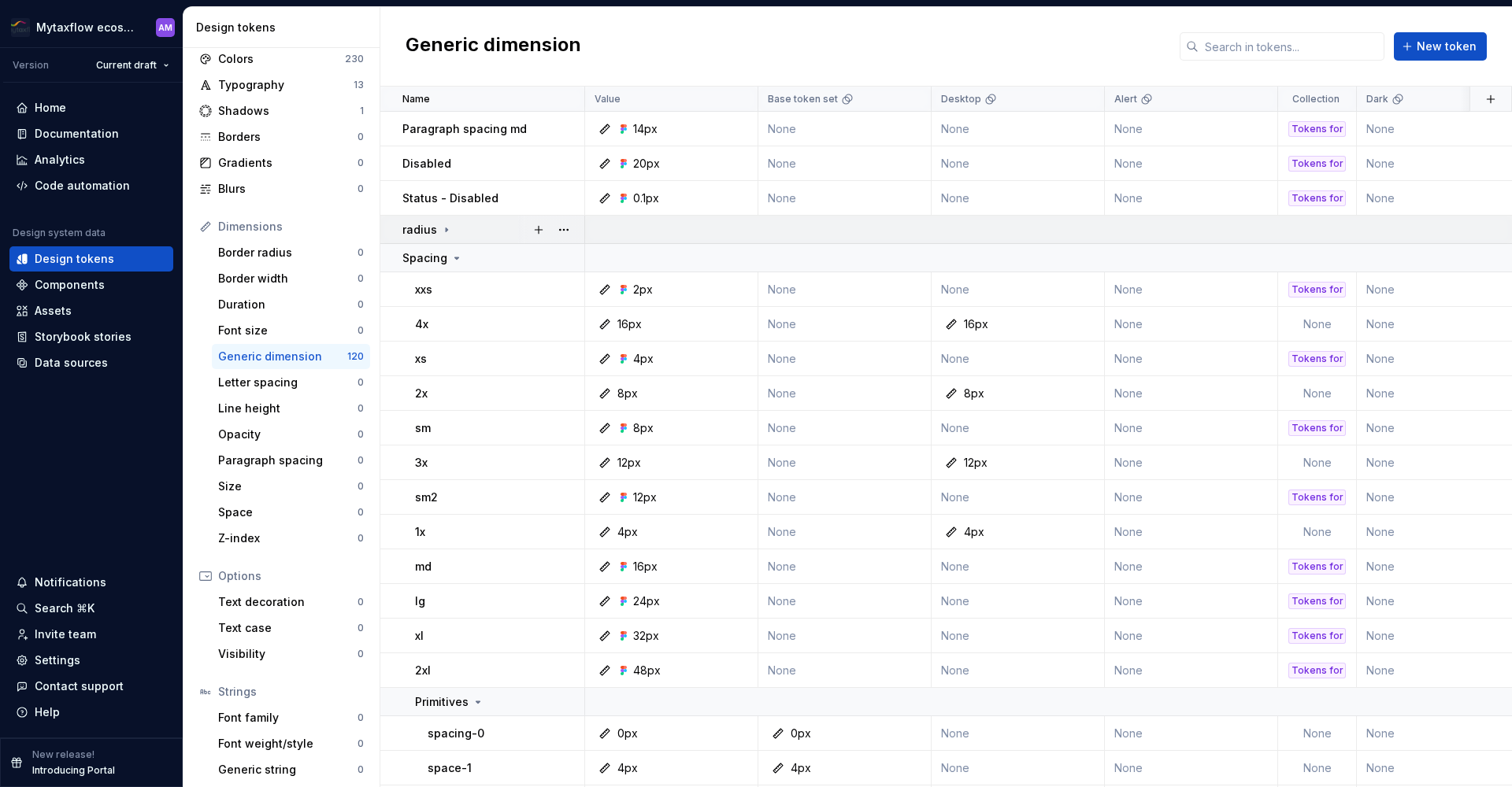
click at [444, 224] on icon at bounding box center [447, 230] width 13 height 13
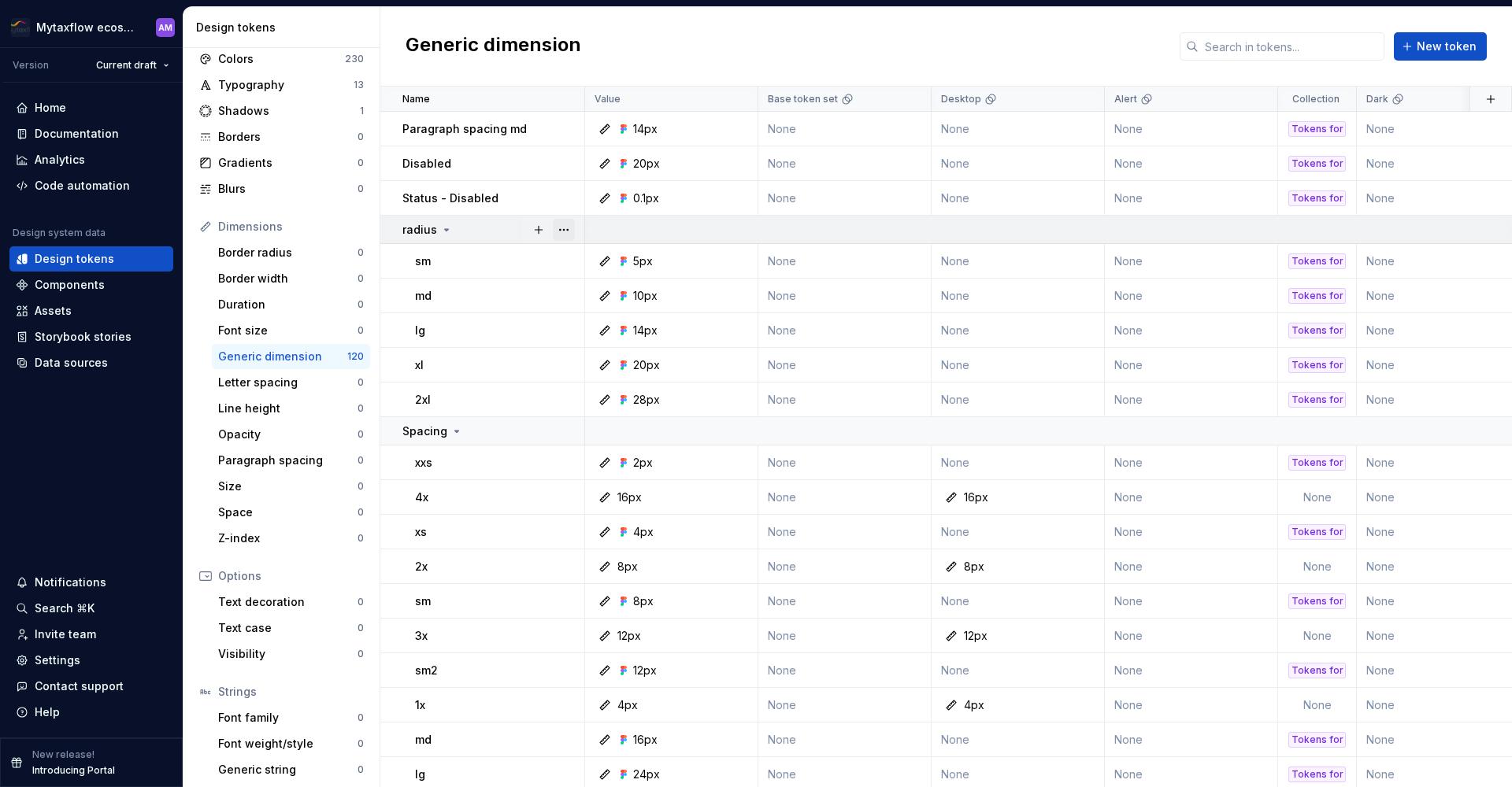
click at [565, 235] on button "button" at bounding box center [564, 230] width 22 height 22
click at [449, 220] on html "Mytaxflow ecosystem AM Version Current draft Home Documentation Analytics Code …" at bounding box center [756, 394] width 1512 height 787
click at [252, 382] on div "Letter spacing" at bounding box center [287, 382] width 139 height 15
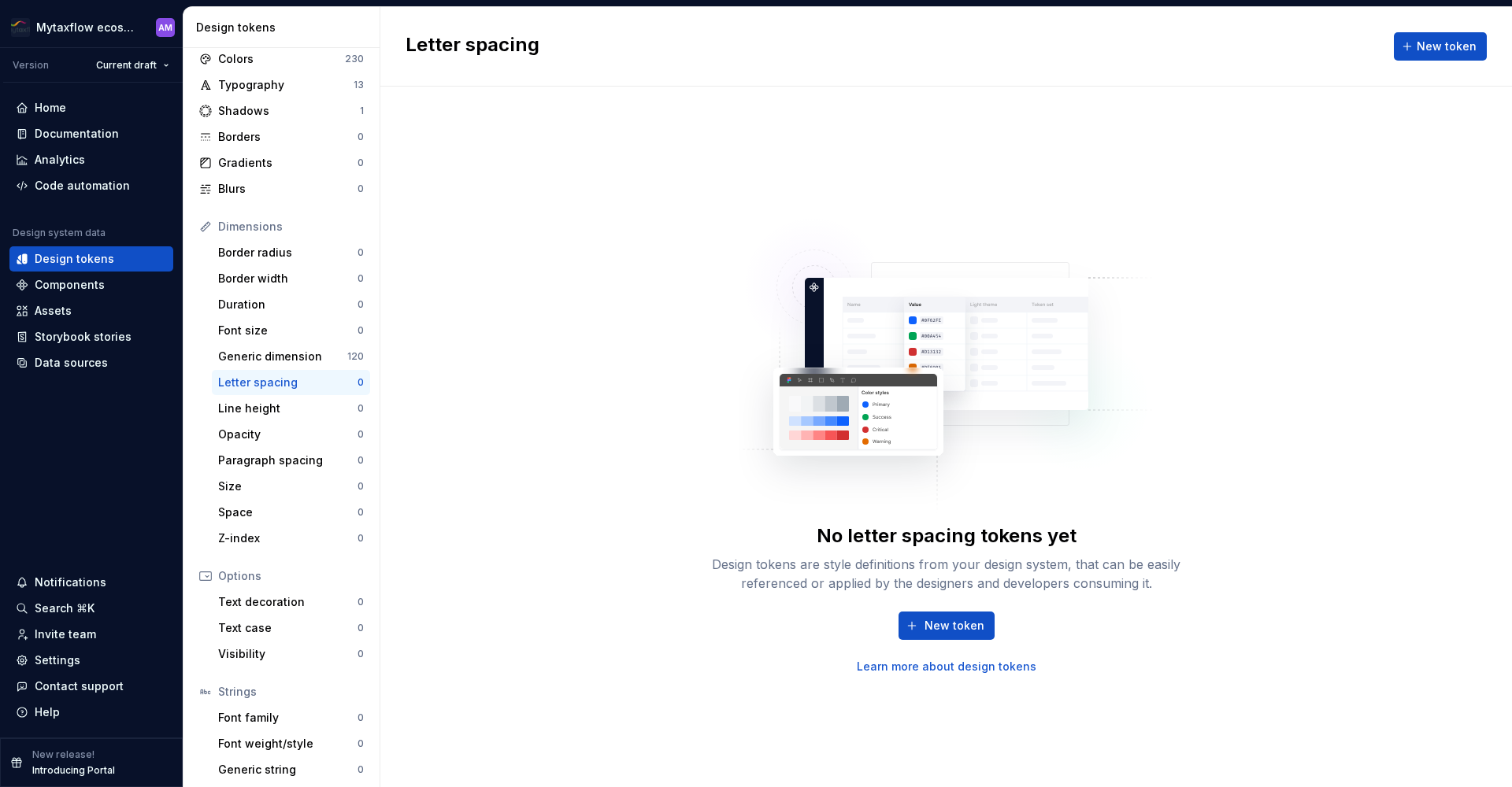
click at [972, 668] on link "Learn more about design tokens" at bounding box center [946, 666] width 180 height 15
